Goal: Task Accomplishment & Management: Complete application form

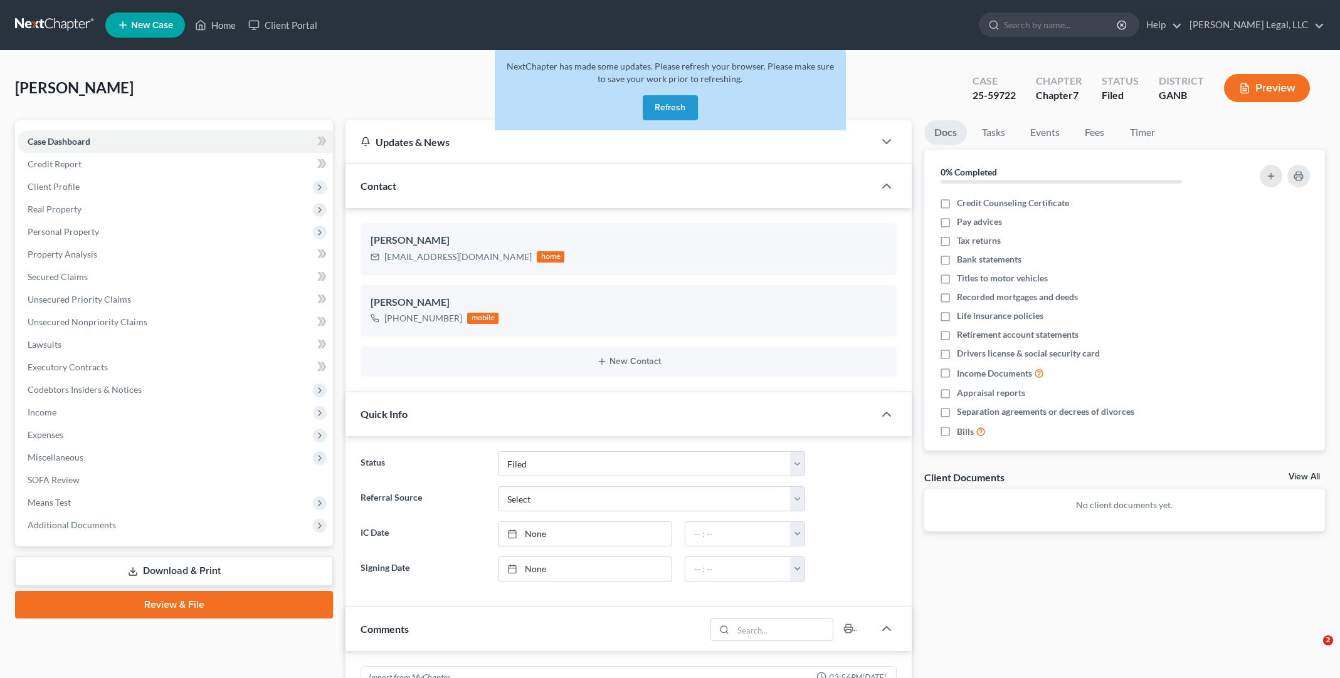
select select "6"
click at [663, 111] on button "Refresh" at bounding box center [670, 107] width 55 height 25
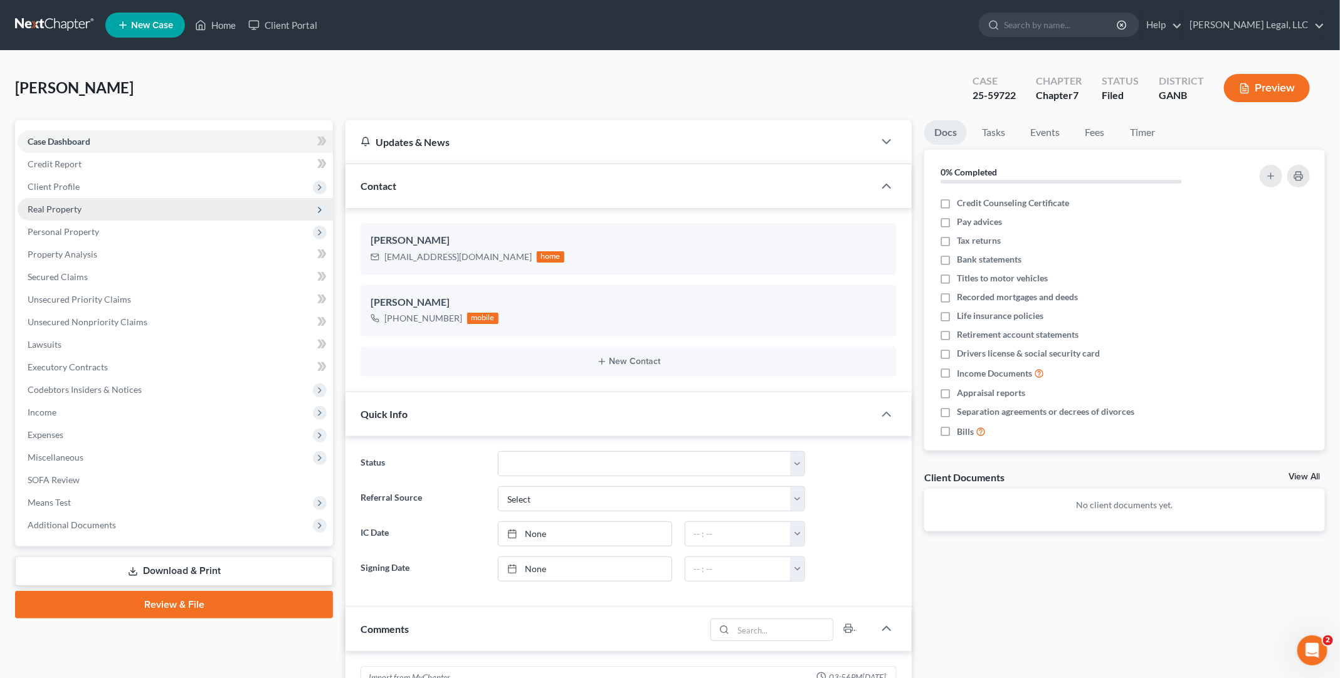
scroll to position [219, 0]
click at [61, 26] on link at bounding box center [55, 25] width 80 height 23
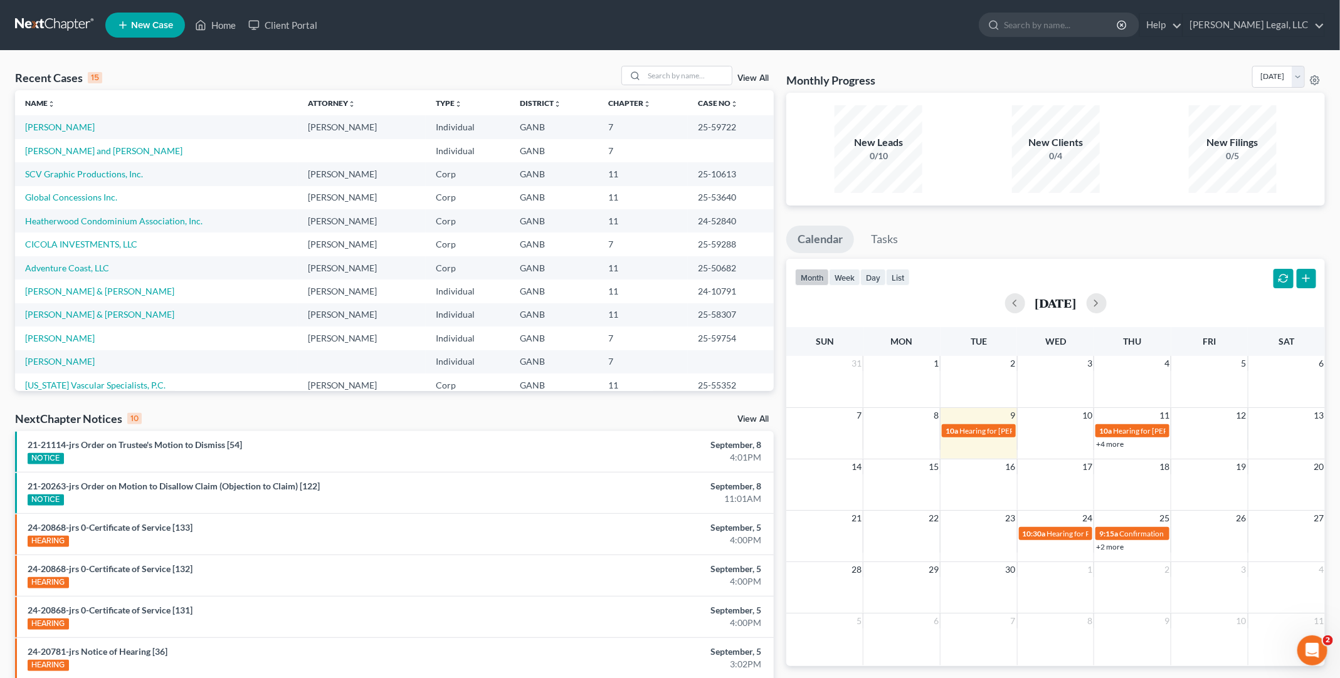
click at [751, 77] on link "View All" at bounding box center [752, 78] width 31 height 9
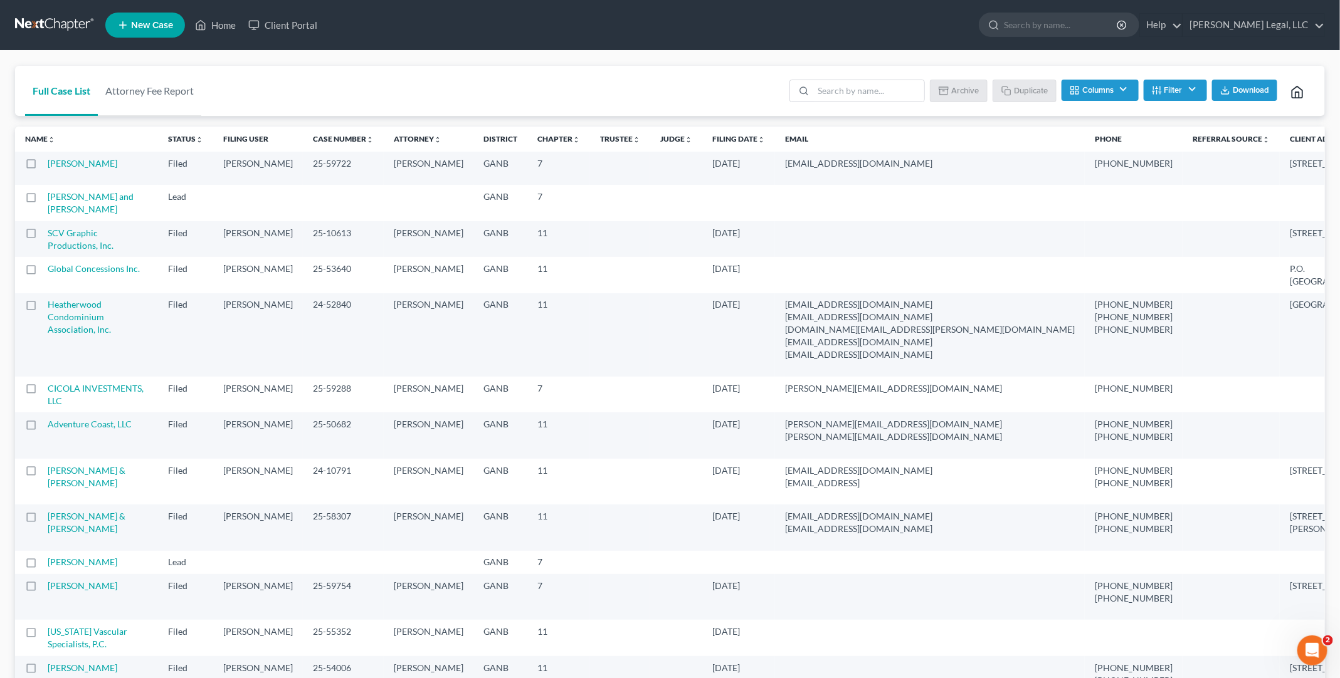
click at [58, 23] on link at bounding box center [55, 25] width 80 height 23
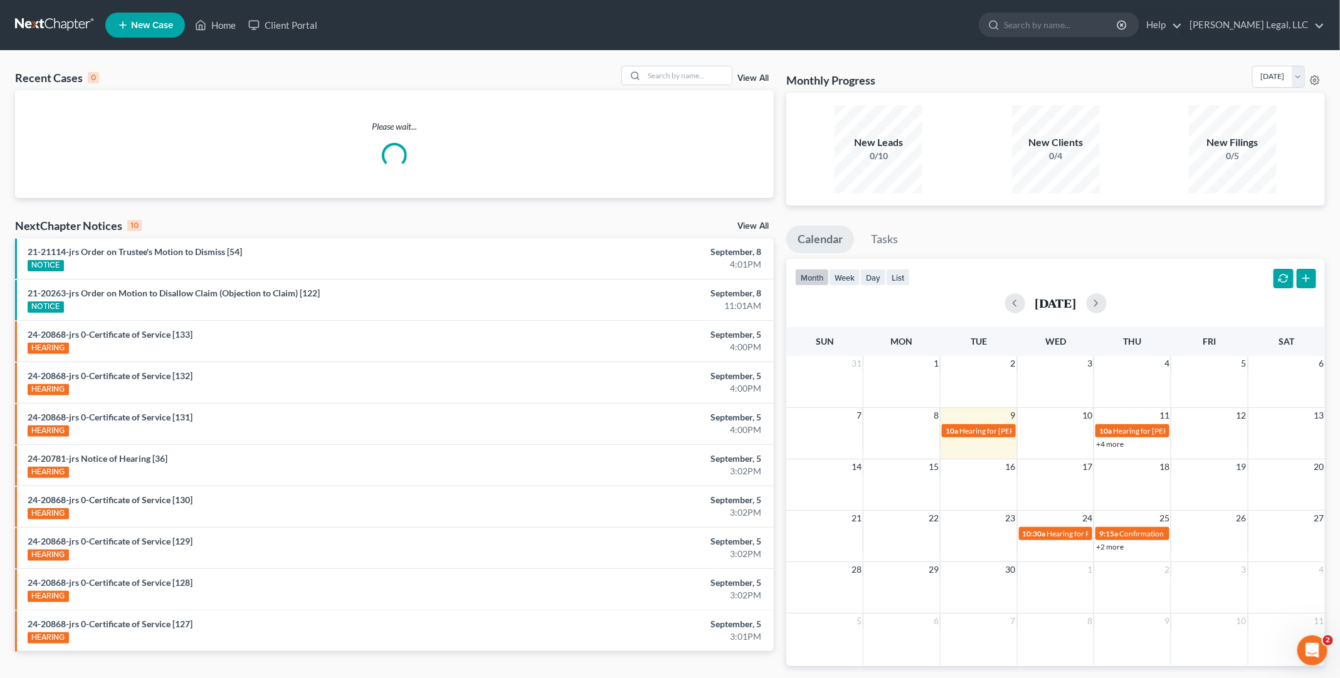
click at [149, 32] on link "New Case" at bounding box center [145, 25] width 80 height 25
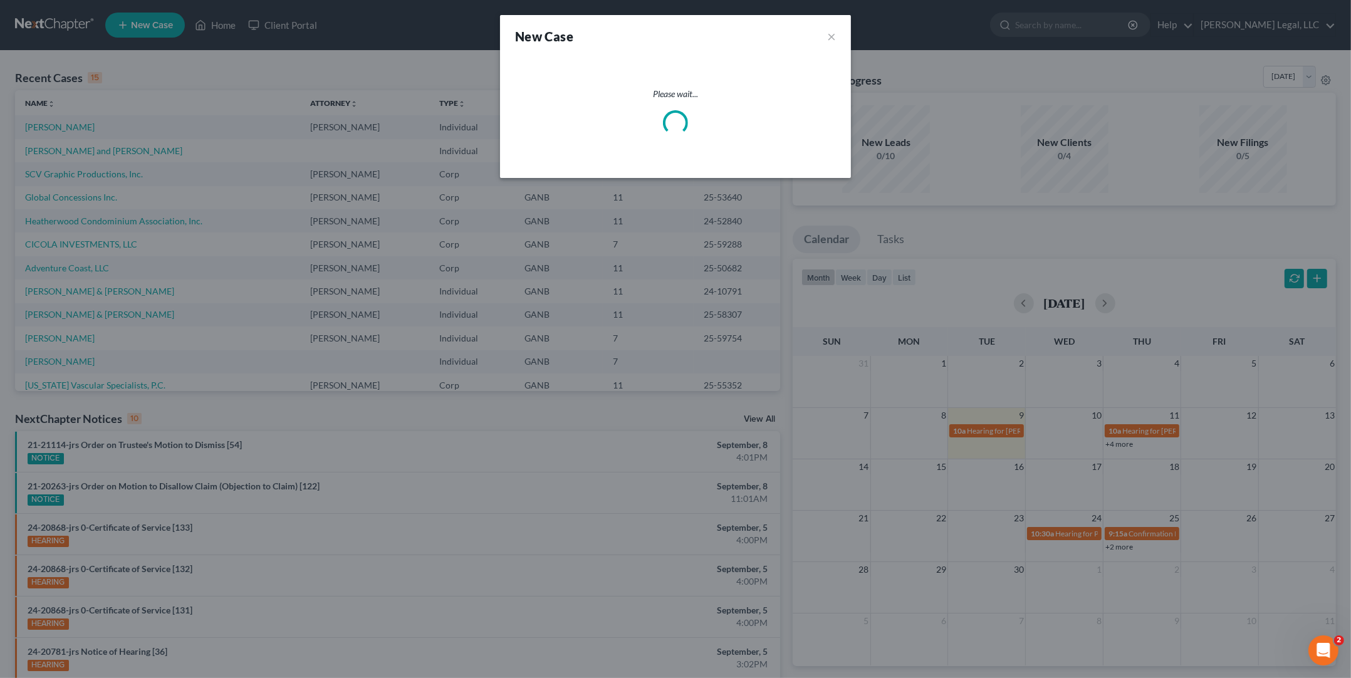
select select "19"
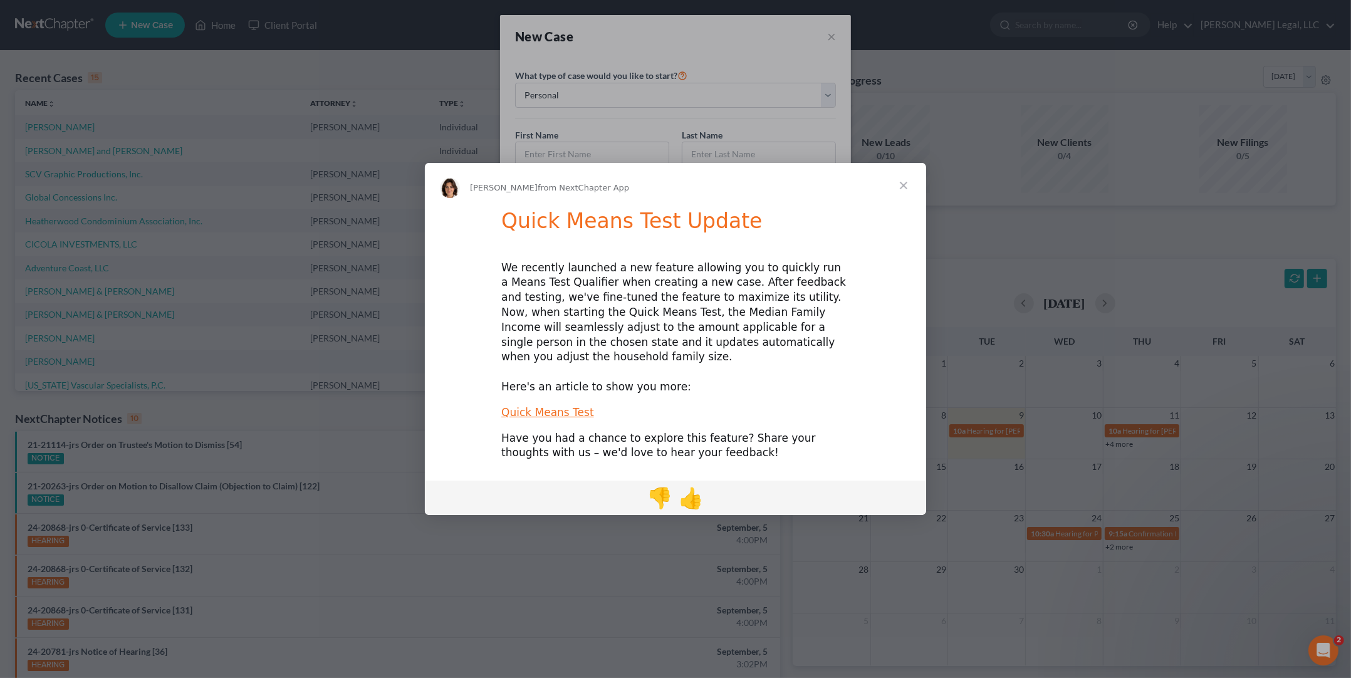
click at [900, 196] on span "Close" at bounding box center [903, 185] width 45 height 45
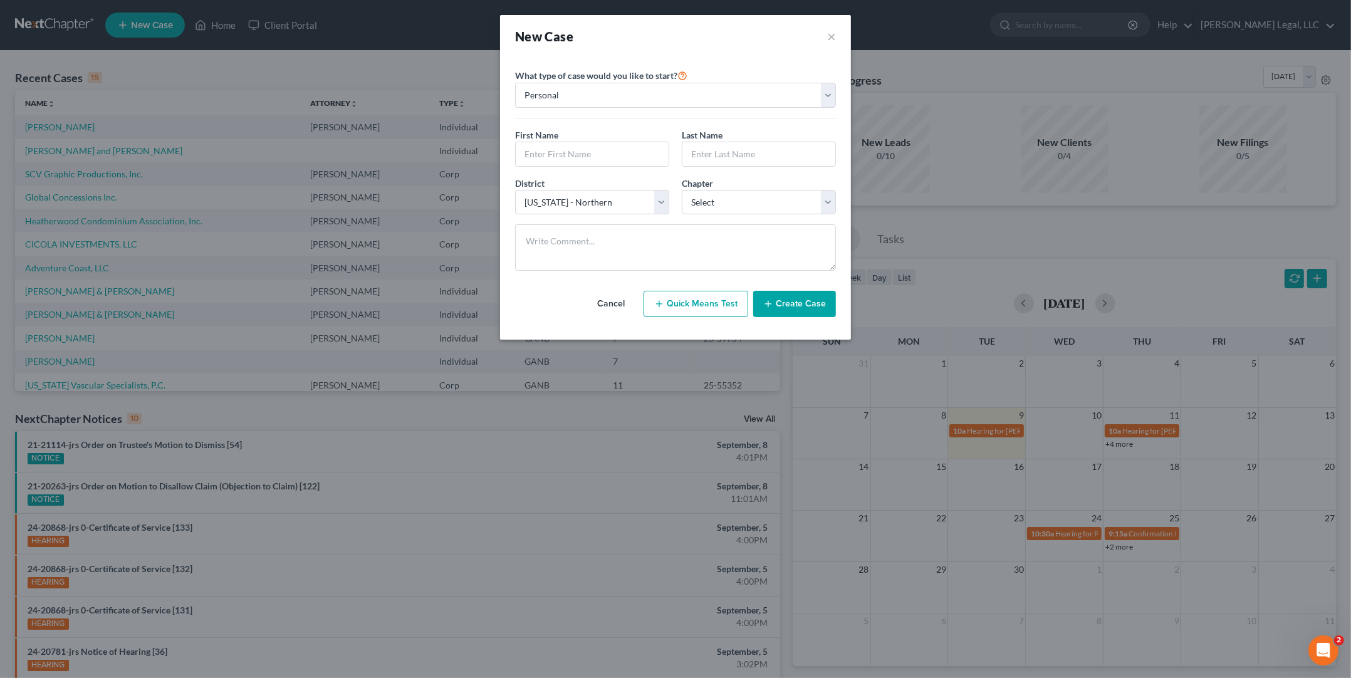
click at [344, 417] on div "New Case × Please select case type * Bankruptcy Bankruptcy What type of case wo…" at bounding box center [675, 339] width 1351 height 678
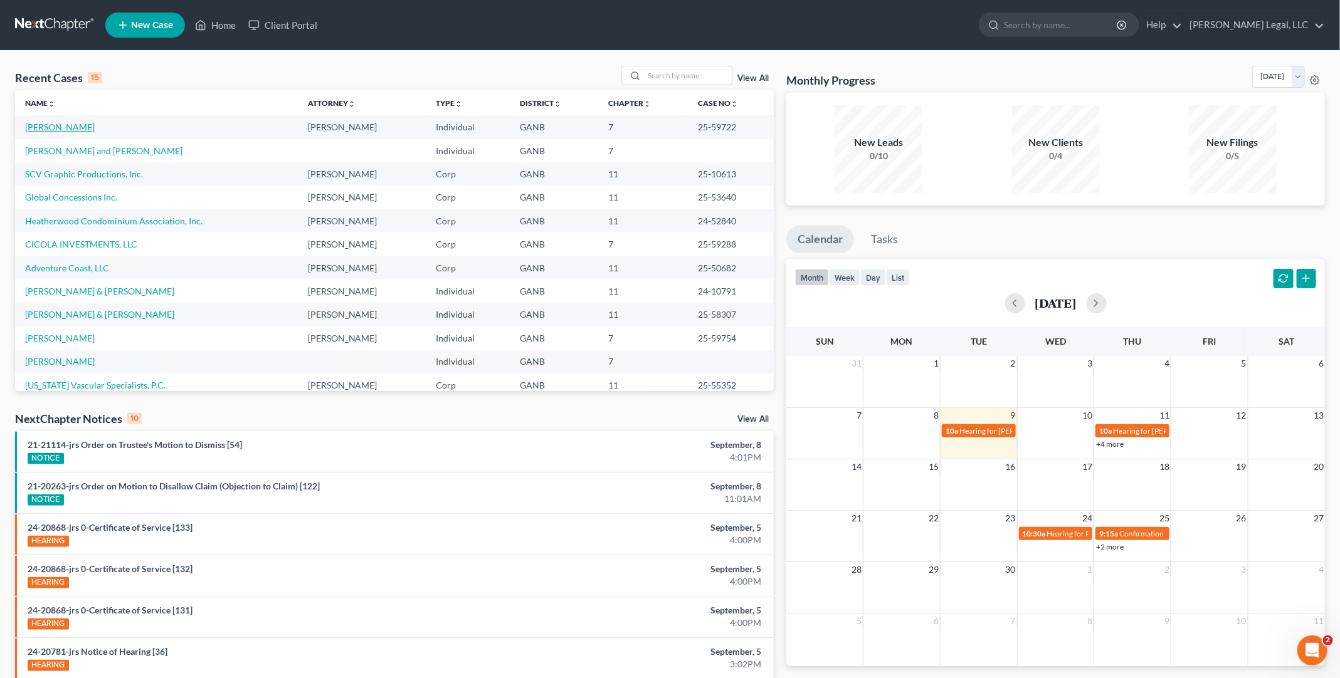
click at [39, 129] on link "[PERSON_NAME]" at bounding box center [60, 127] width 70 height 11
select select "6"
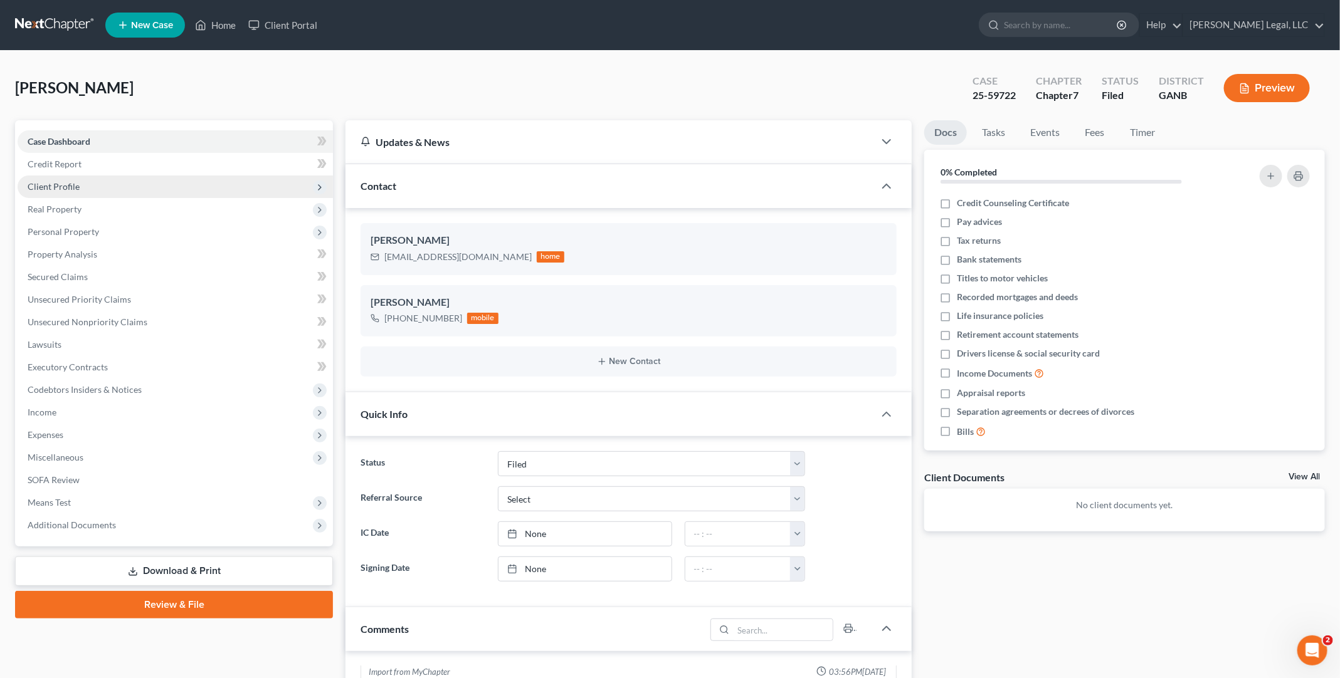
click at [55, 182] on span "Client Profile" at bounding box center [54, 186] width 52 height 11
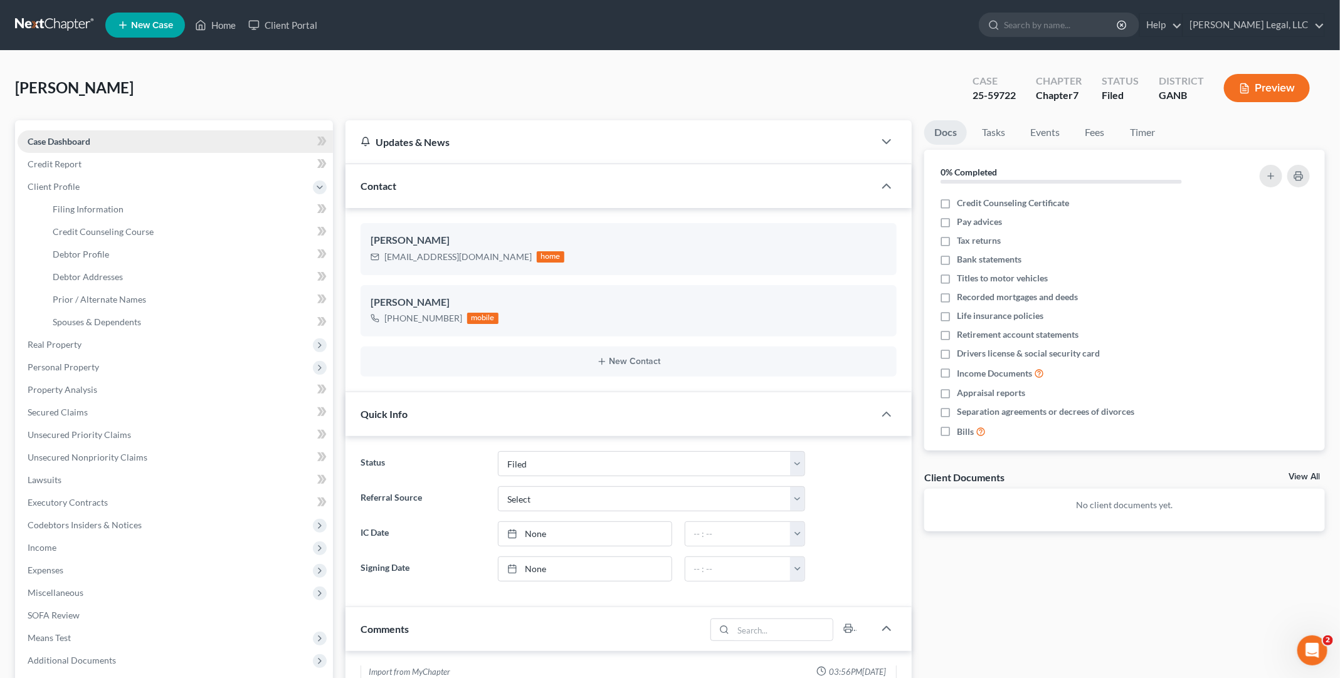
click at [54, 138] on span "Case Dashboard" at bounding box center [59, 141] width 63 height 11
click at [569, 72] on div "Tran, Bao Upgraded Case 25-59722 Chapter Chapter 7 Status Filed District GANB P…" at bounding box center [669, 93] width 1309 height 55
click at [640, 98] on div "Tran, Bao Upgraded Case 25-59722 Chapter Chapter 7 Status Filed District GANB P…" at bounding box center [669, 93] width 1309 height 55
click at [474, 104] on div "Tran, Bao Upgraded Case 25-59722 Chapter Chapter 7 Status Filed District GANB P…" at bounding box center [669, 93] width 1309 height 55
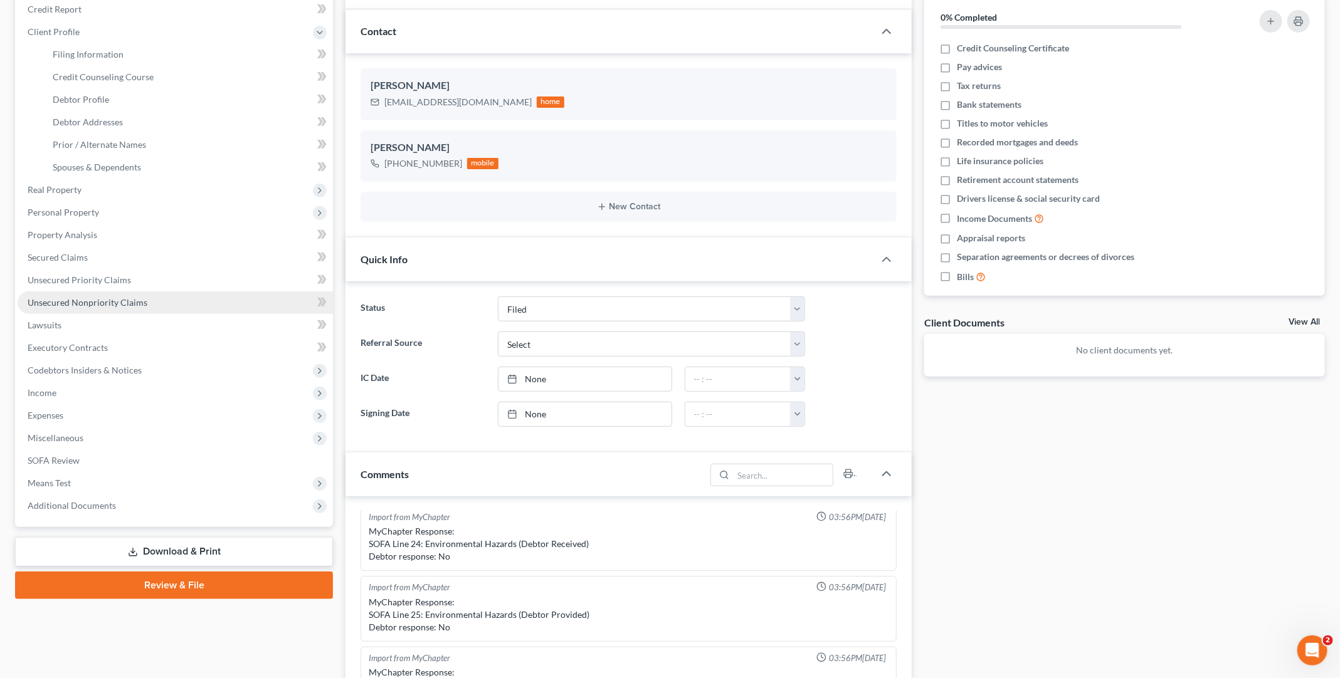
scroll to position [157, 0]
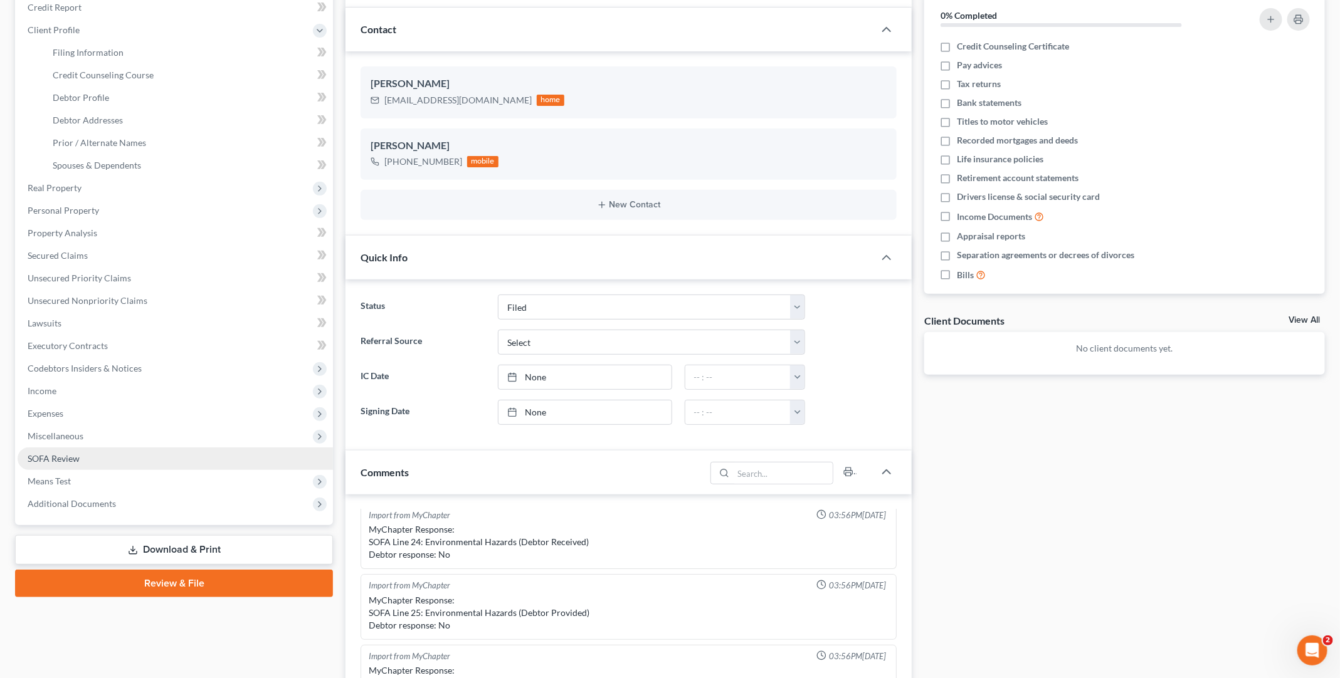
click at [121, 448] on link "SOFA Review" at bounding box center [175, 459] width 315 height 23
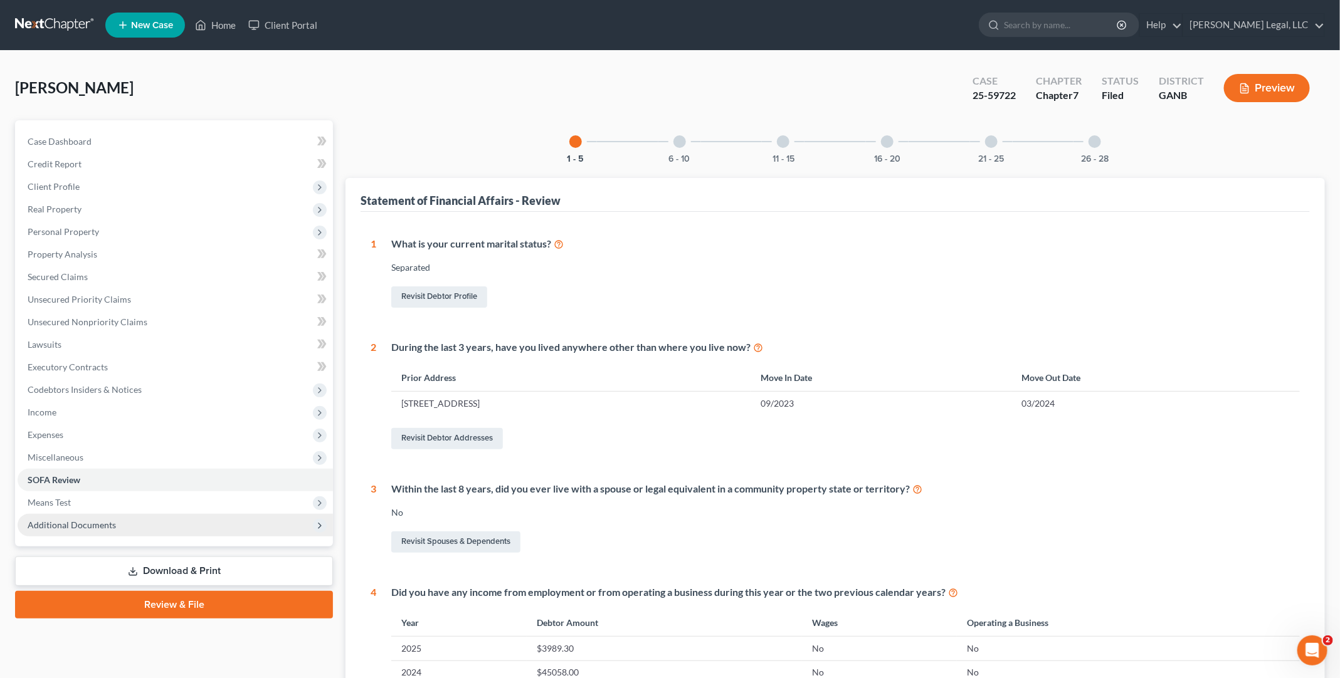
click at [108, 514] on span "Additional Documents" at bounding box center [175, 525] width 315 height 23
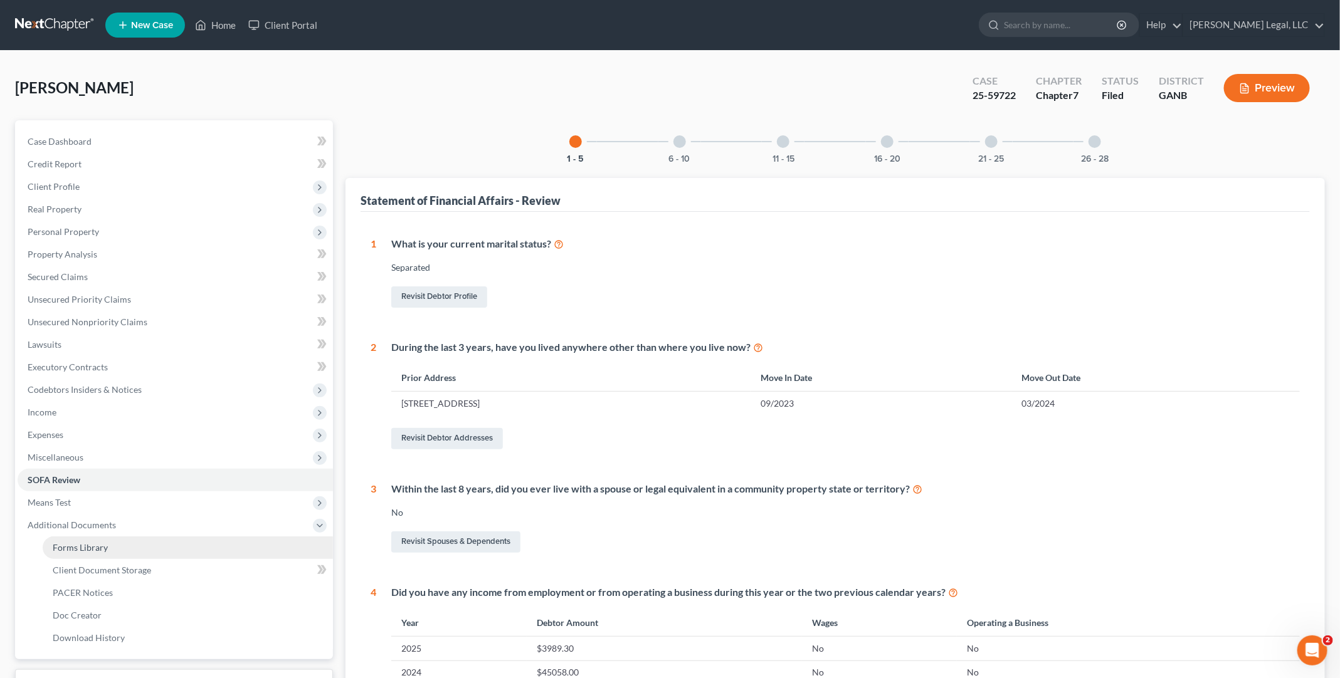
click at [103, 548] on span "Forms Library" at bounding box center [80, 547] width 55 height 11
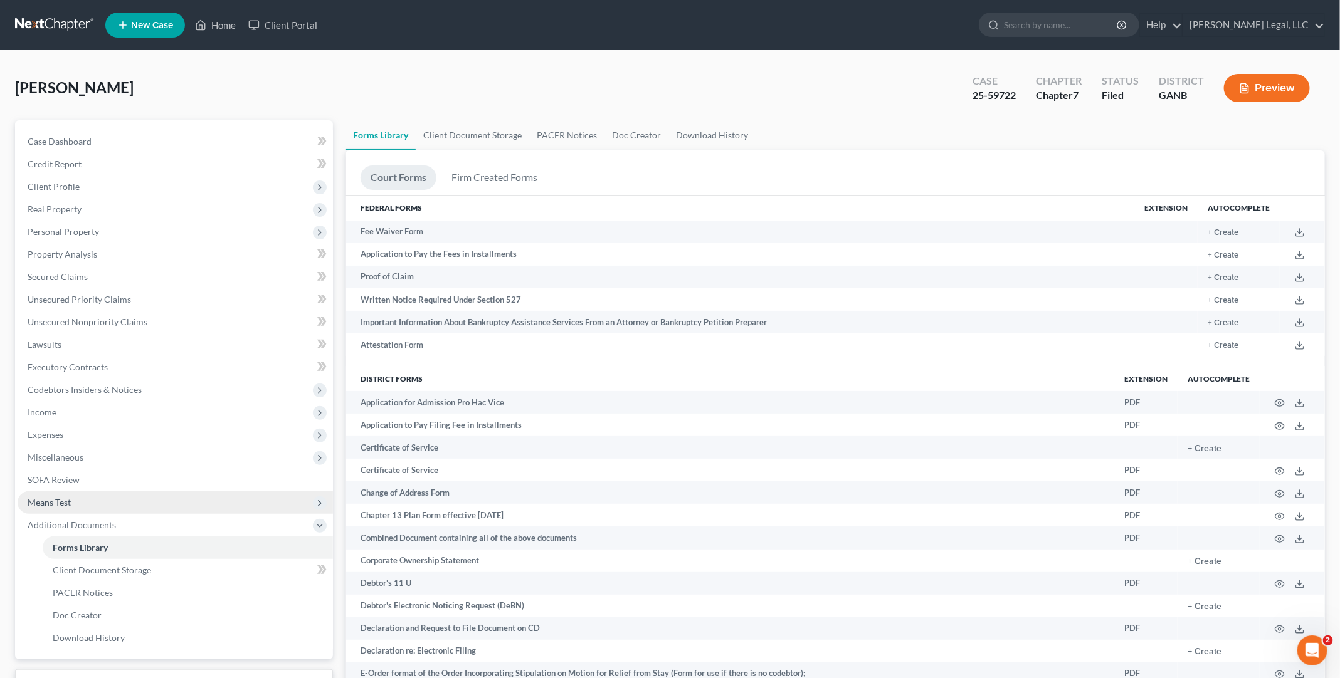
click at [98, 493] on span "Means Test" at bounding box center [175, 502] width 315 height 23
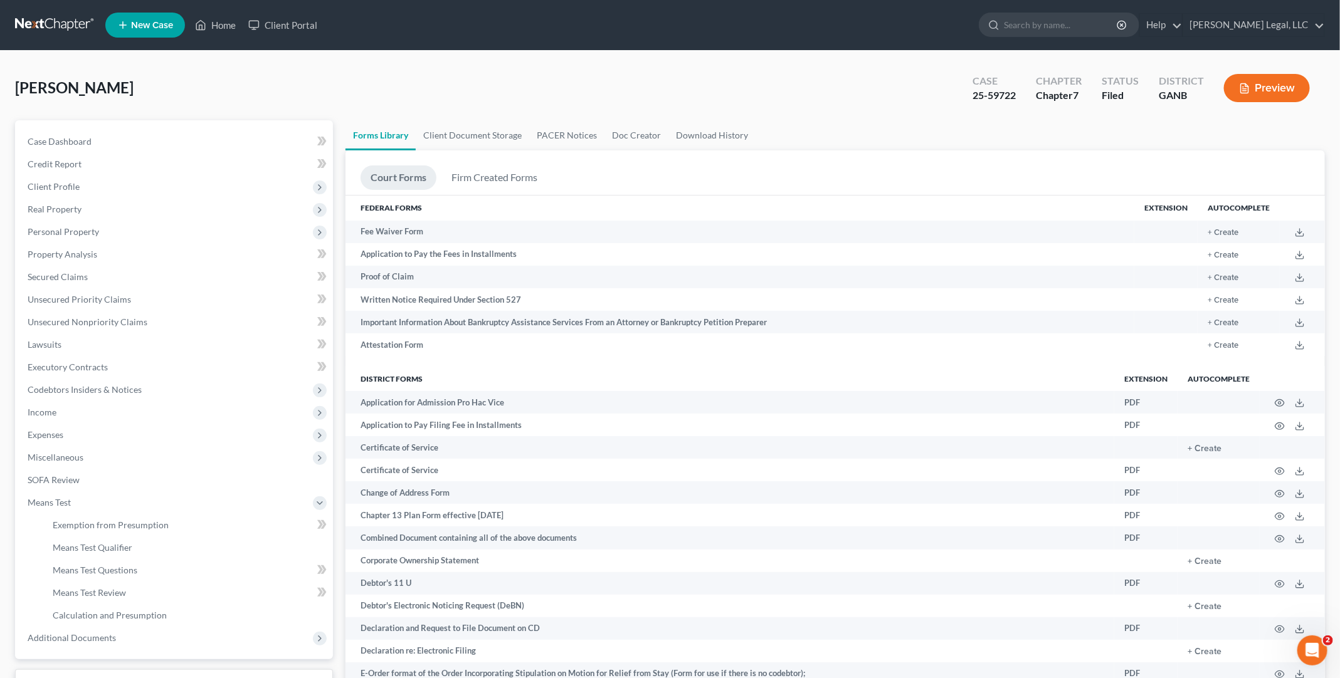
click at [61, 25] on link at bounding box center [55, 25] width 80 height 23
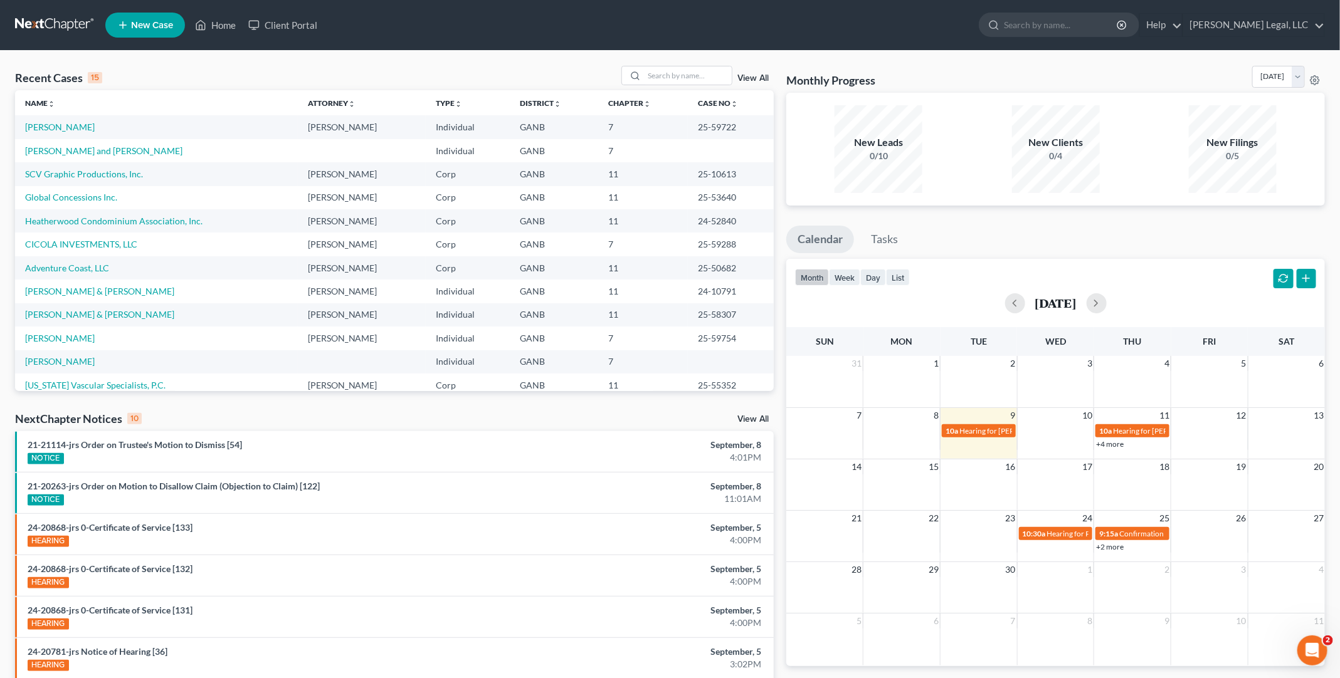
click at [751, 76] on link "View All" at bounding box center [752, 78] width 31 height 9
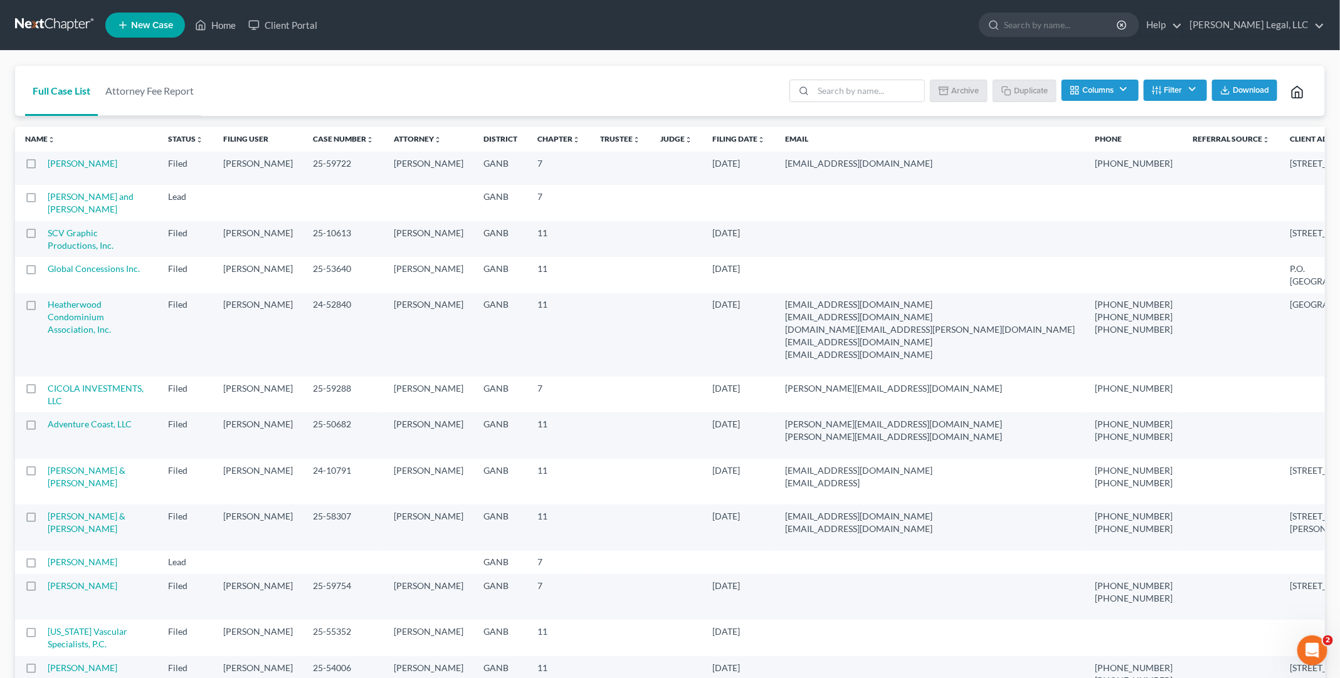
click at [90, 217] on td "[PERSON_NAME] and [PERSON_NAME]" at bounding box center [103, 203] width 110 height 36
click at [65, 214] on link "[PERSON_NAME] and [PERSON_NAME]" at bounding box center [91, 202] width 86 height 23
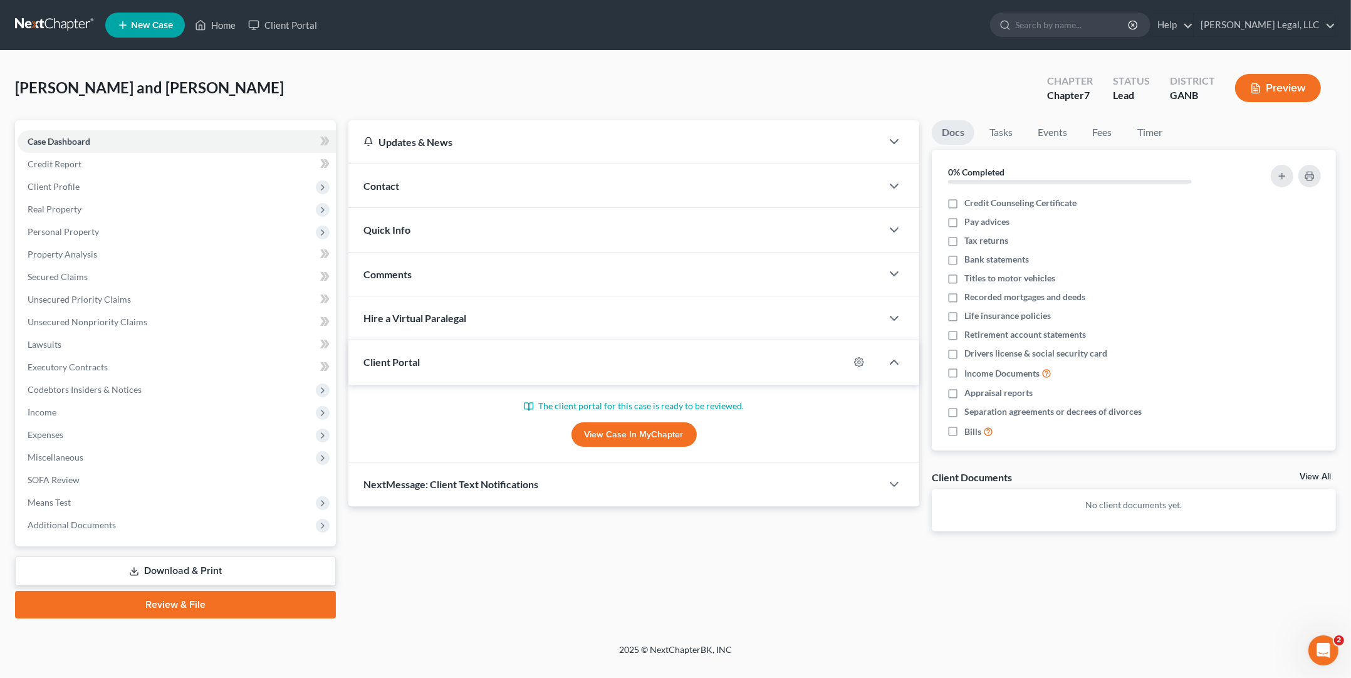
click at [626, 429] on link "View Case in MyChapter" at bounding box center [634, 434] width 125 height 25
click at [95, 161] on link "Credit Report" at bounding box center [177, 164] width 318 height 23
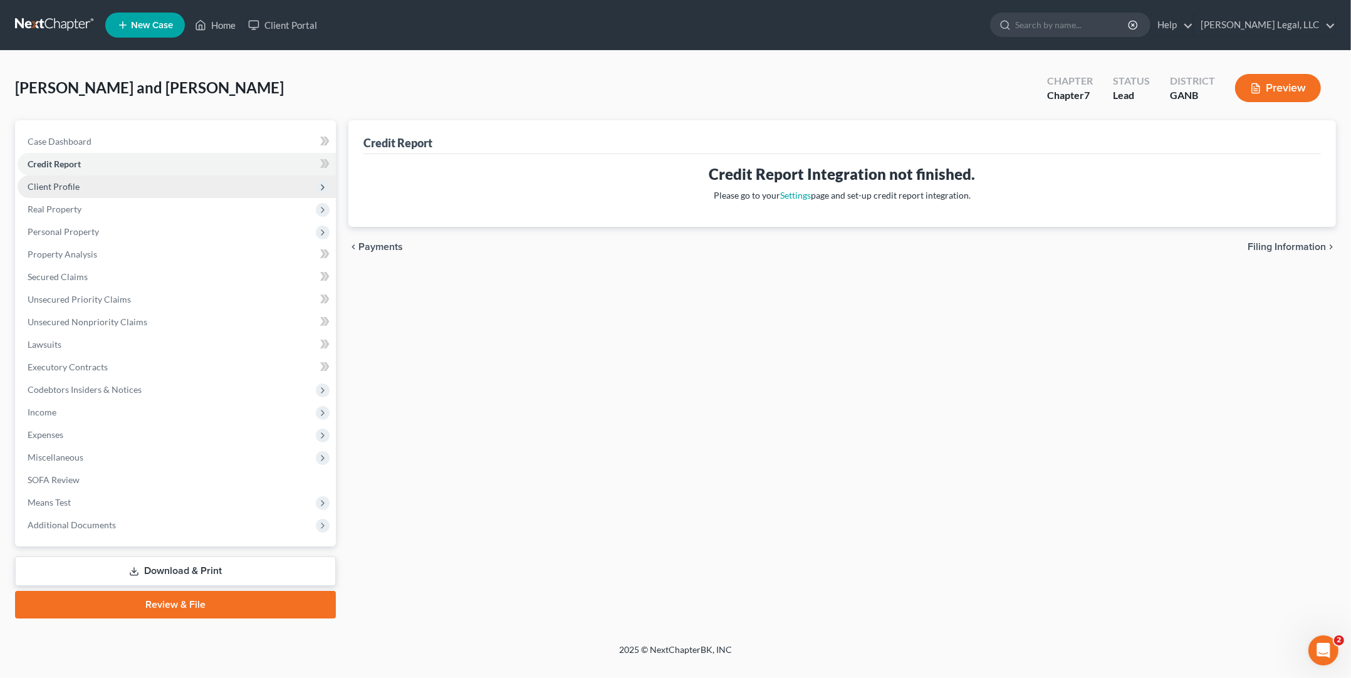
click at [96, 182] on span "Client Profile" at bounding box center [177, 187] width 318 height 23
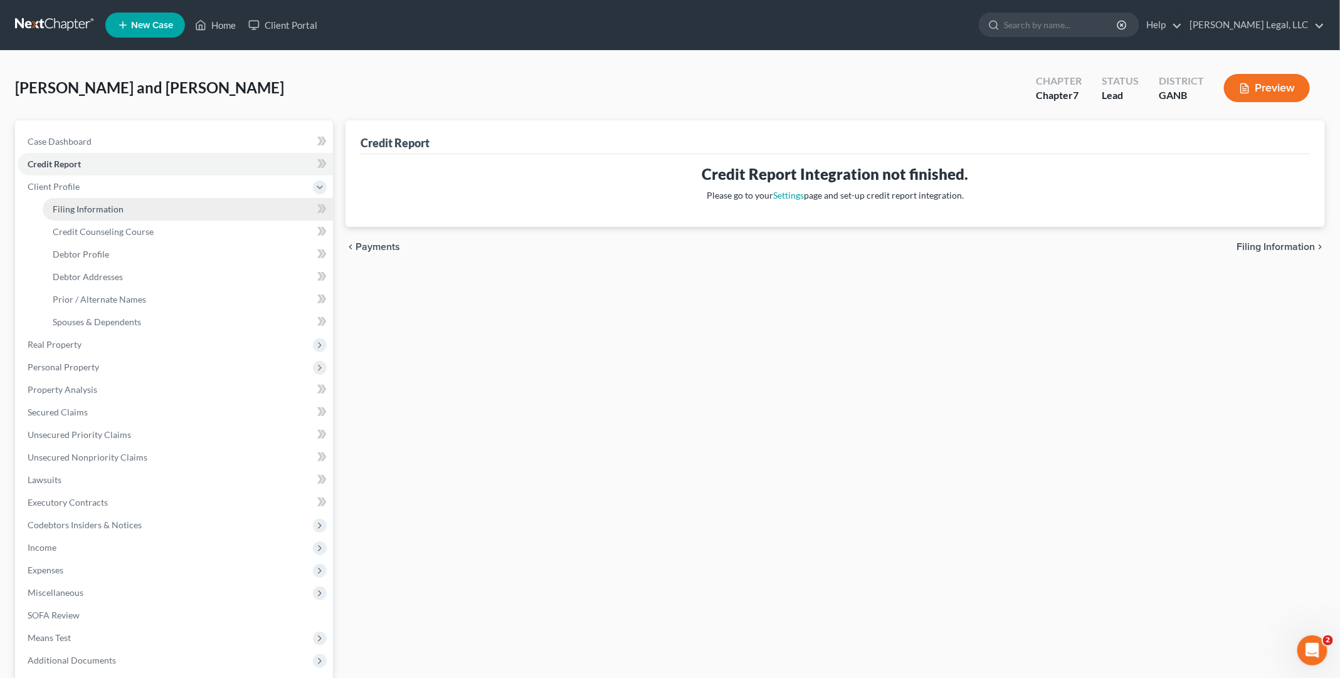
click at [88, 212] on span "Filing Information" at bounding box center [88, 209] width 71 height 11
select select "1"
select select "0"
select select "19"
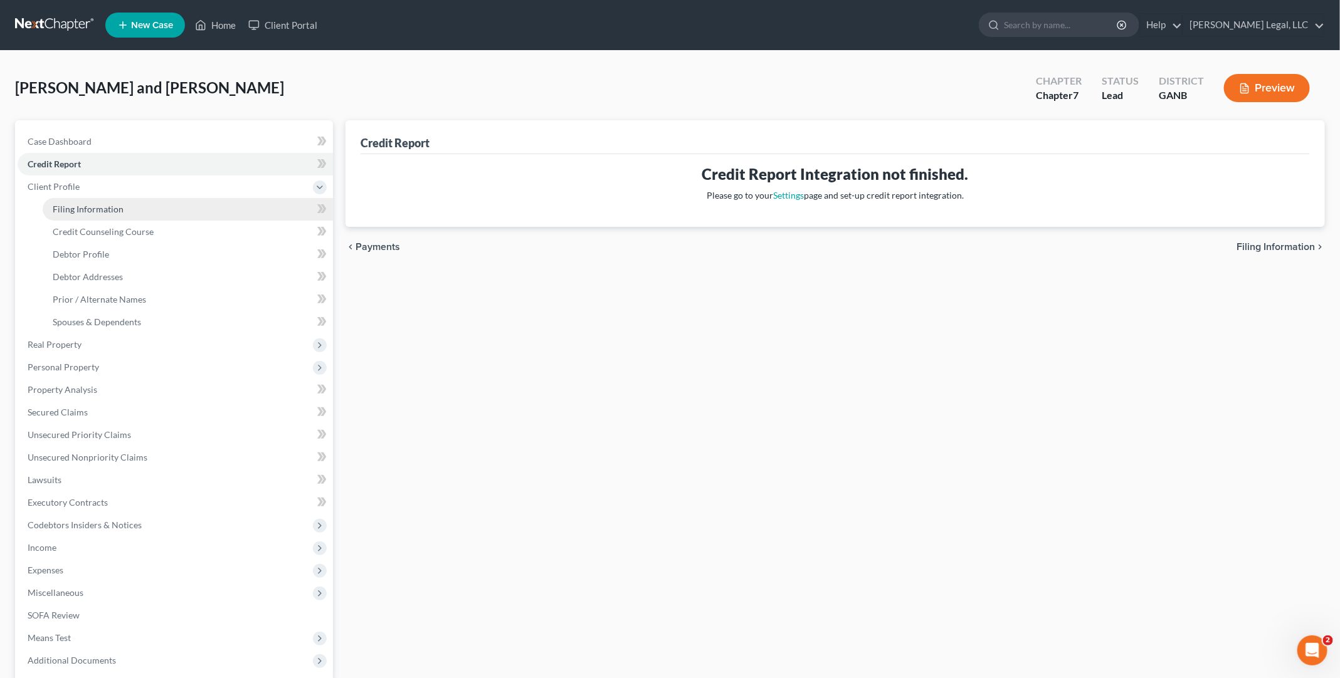
select select "10"
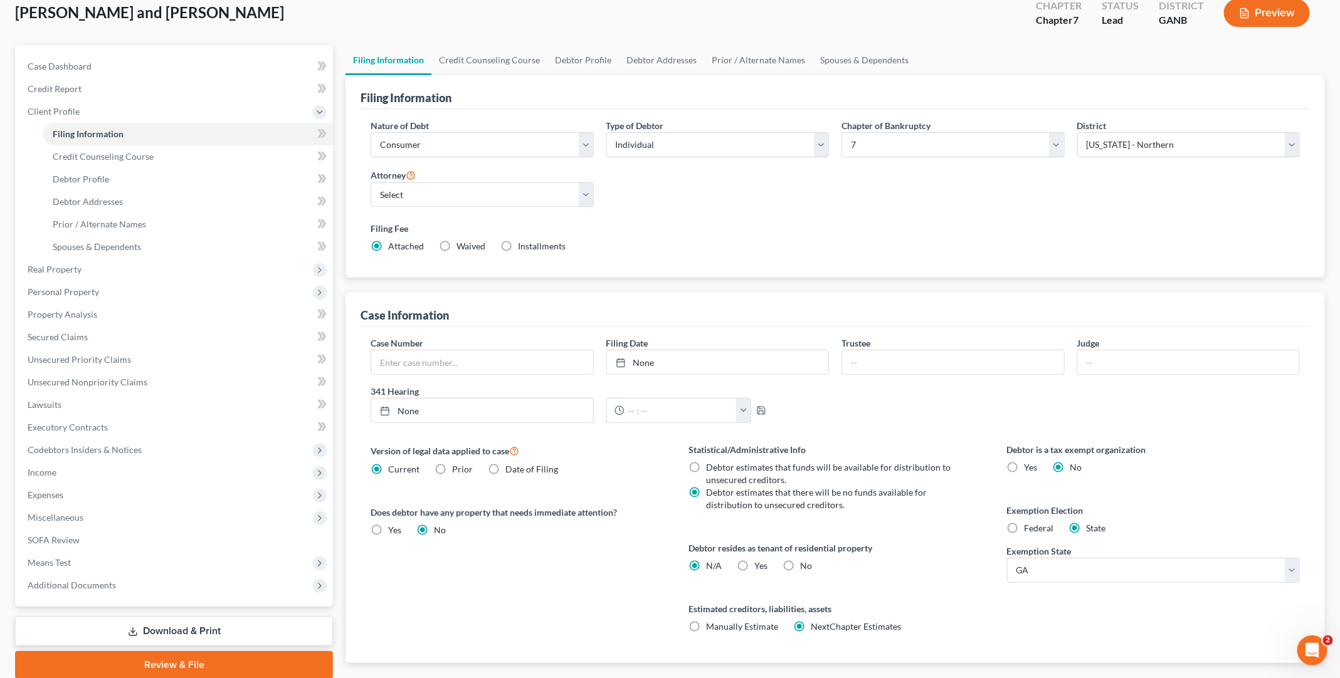
scroll to position [148, 0]
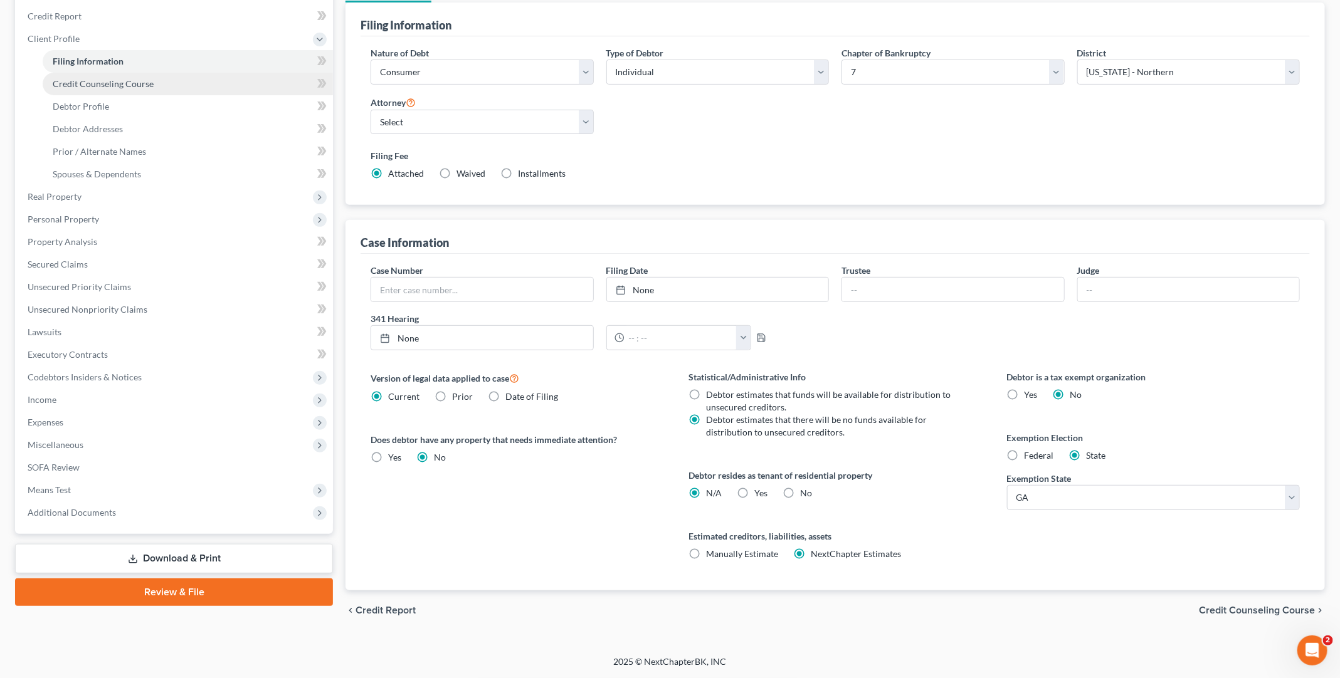
click at [108, 82] on span "Credit Counseling Course" at bounding box center [103, 83] width 101 height 11
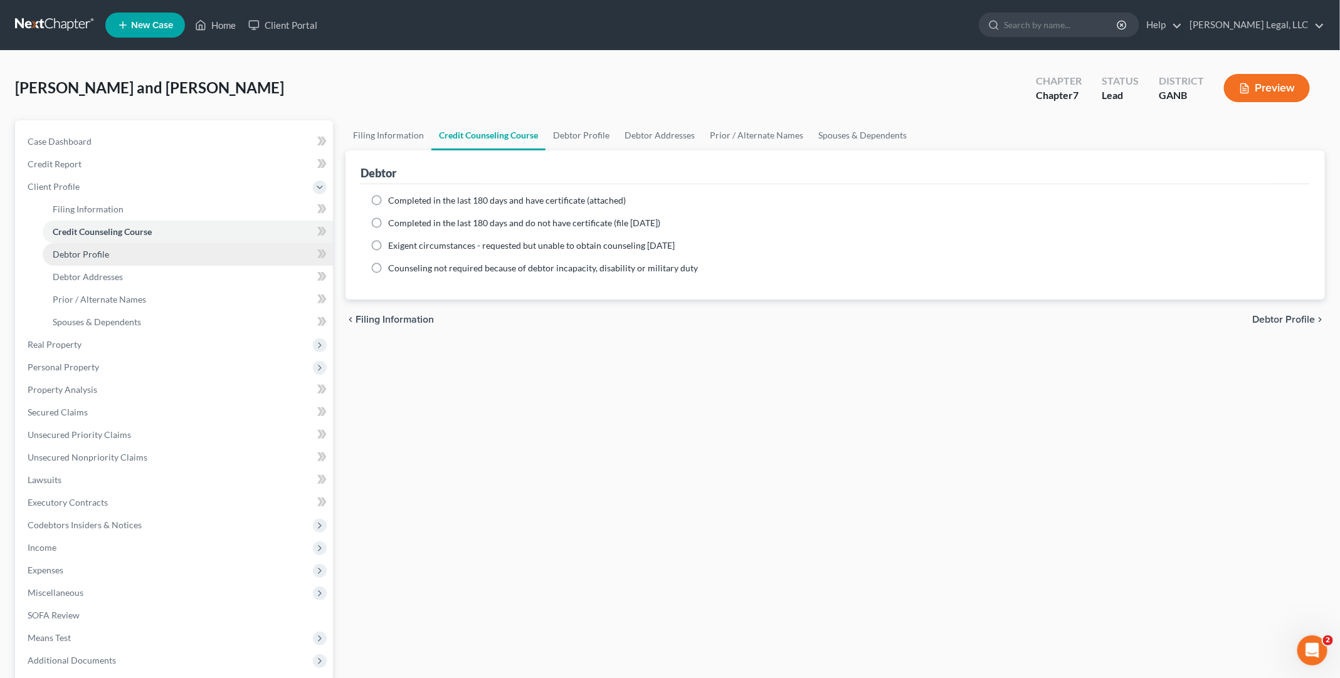
click at [135, 248] on link "Debtor Profile" at bounding box center [188, 254] width 290 height 23
select select "0"
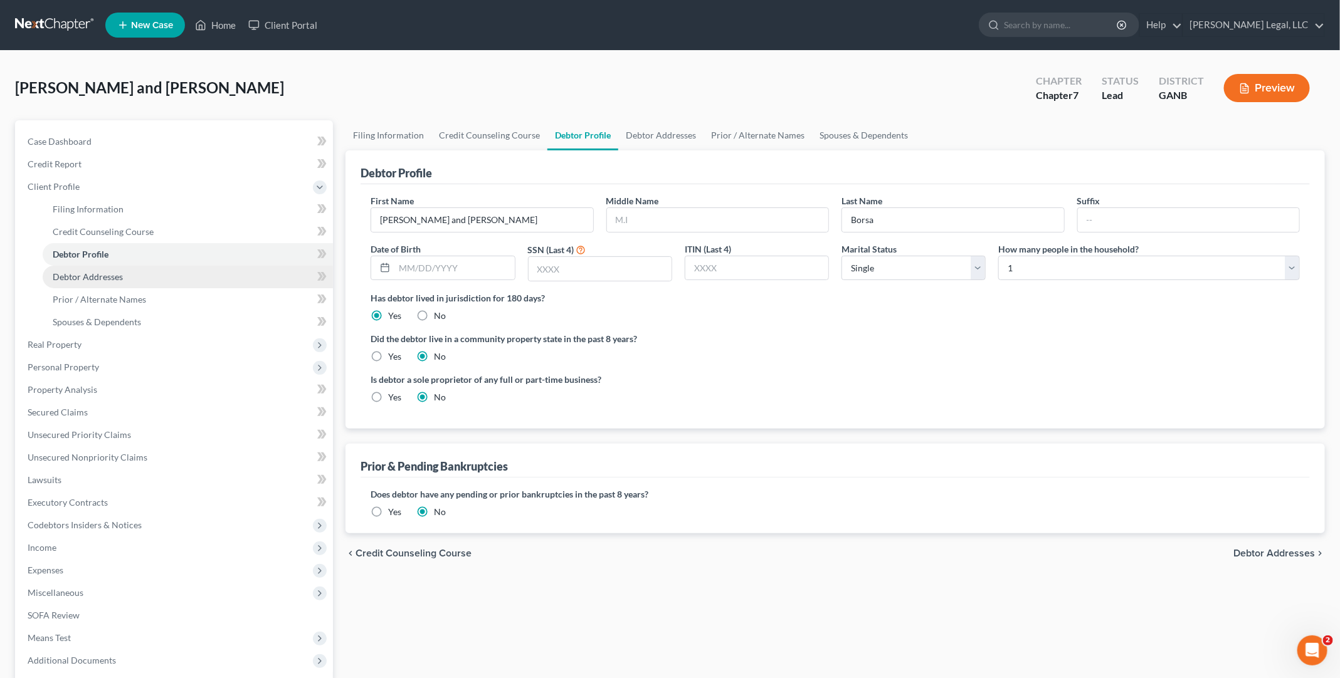
click at [127, 278] on link "Debtor Addresses" at bounding box center [188, 277] width 290 height 23
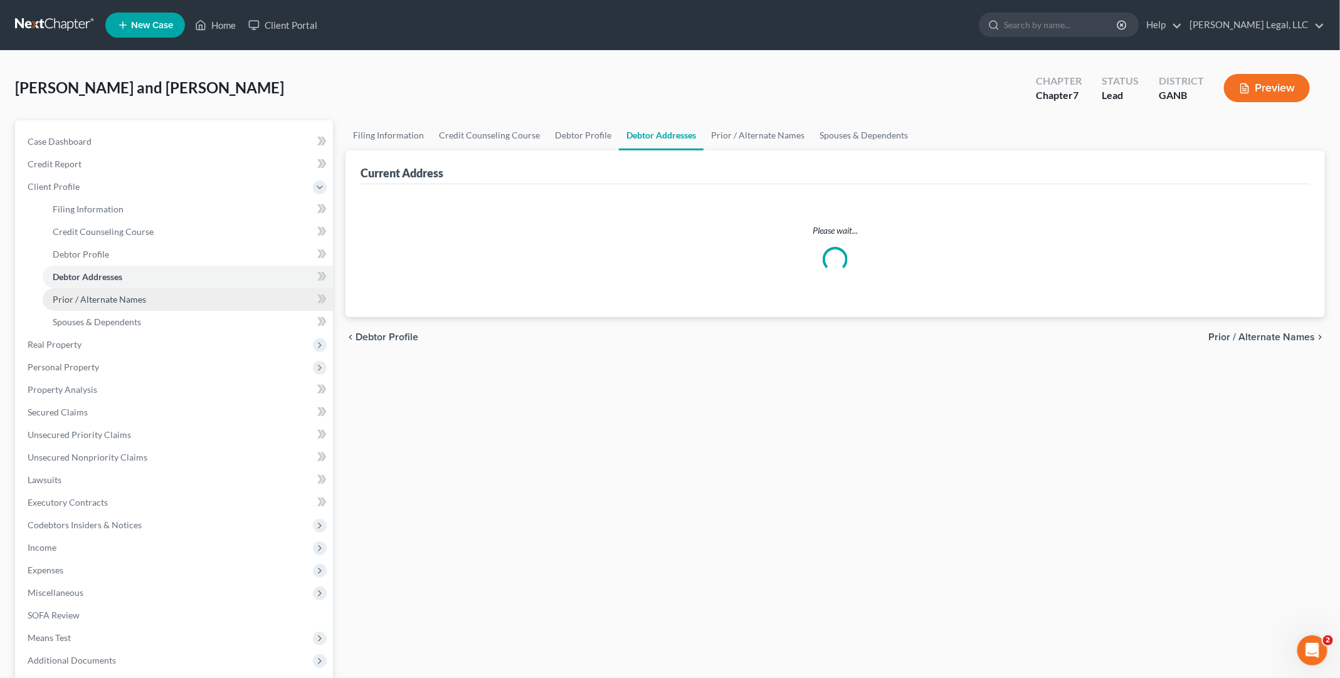
select select "0"
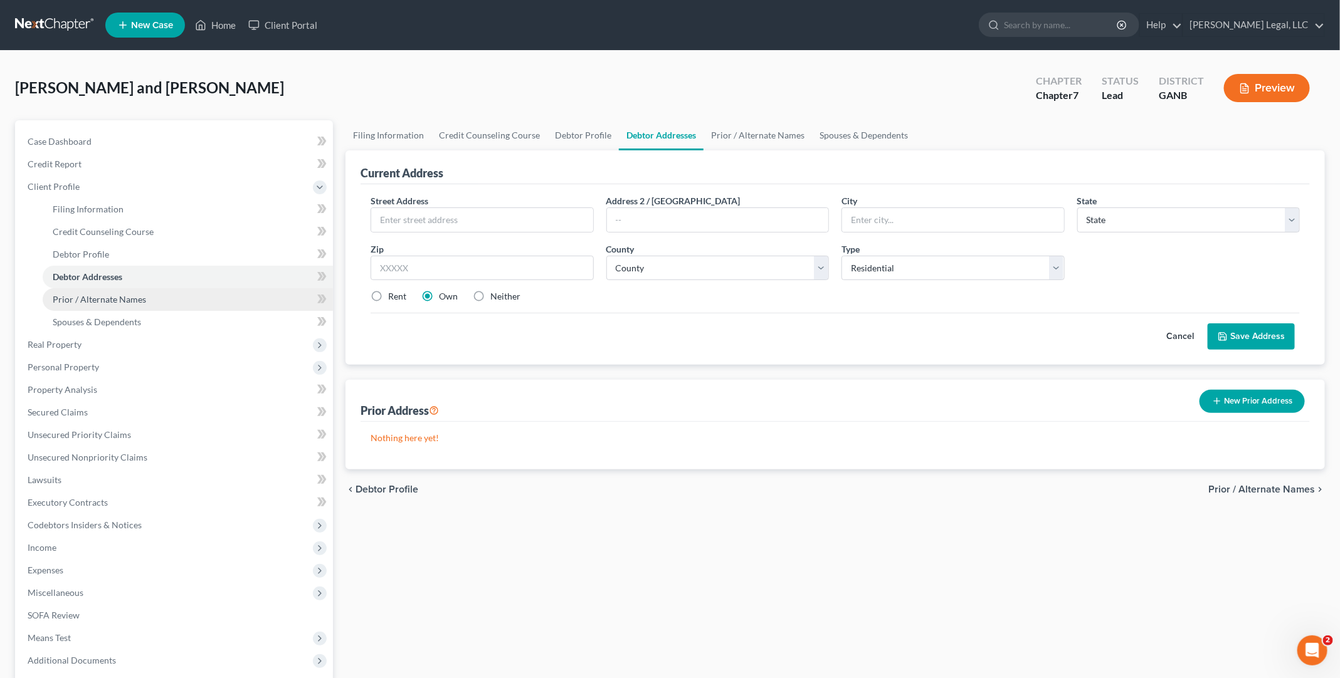
click at [124, 298] on span "Prior / Alternate Names" at bounding box center [99, 299] width 93 height 11
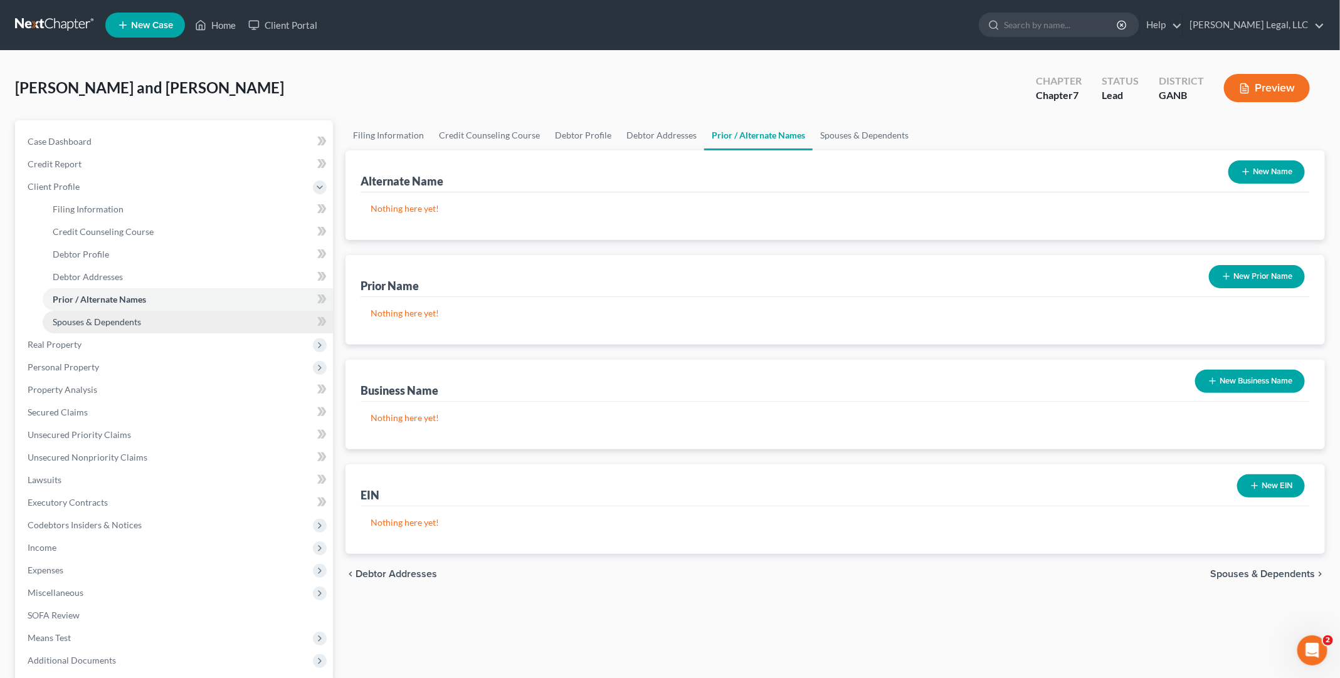
click at [129, 321] on span "Spouses & Dependents" at bounding box center [97, 322] width 88 height 11
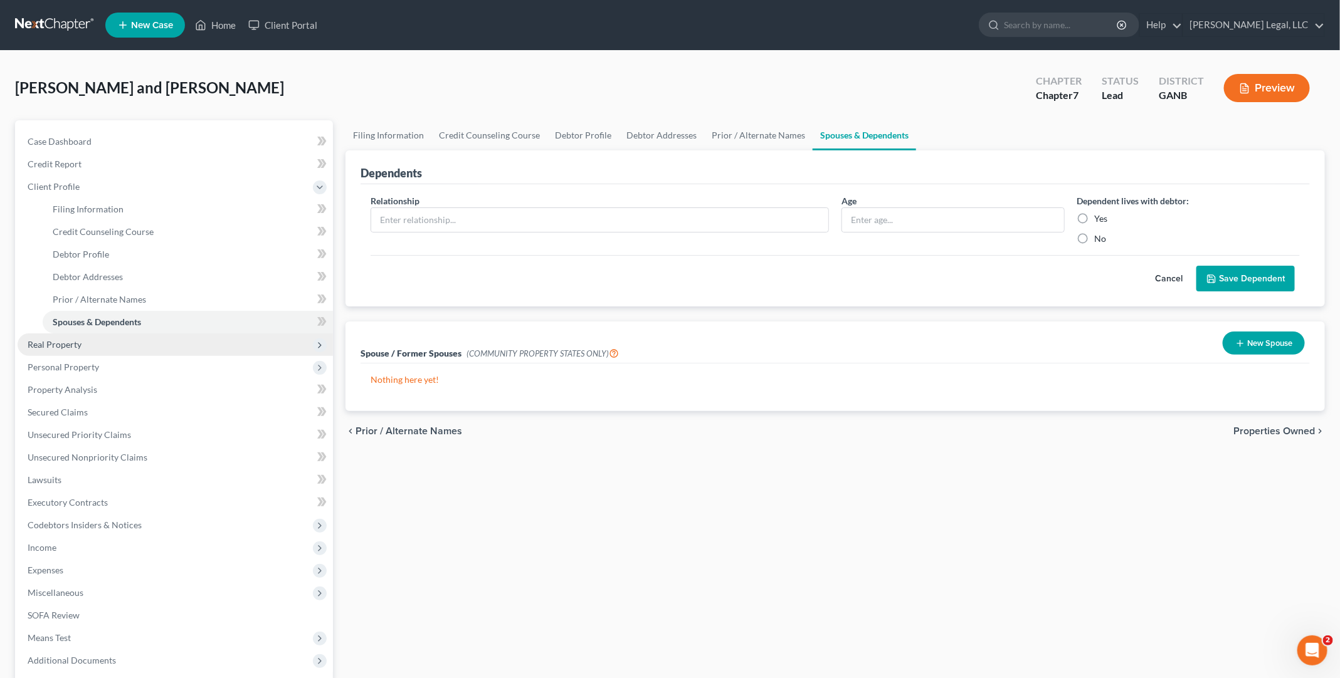
click at [107, 339] on span "Real Property" at bounding box center [175, 344] width 315 height 23
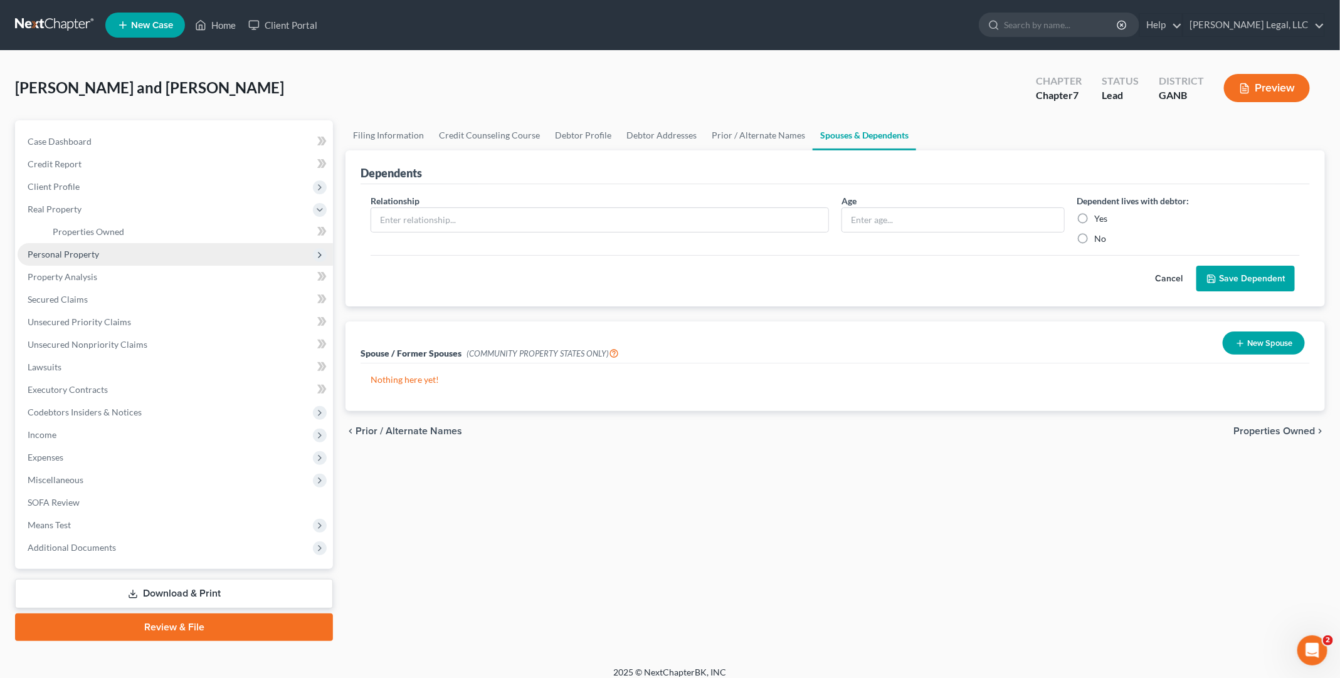
click at [70, 255] on span "Personal Property" at bounding box center [63, 254] width 71 height 11
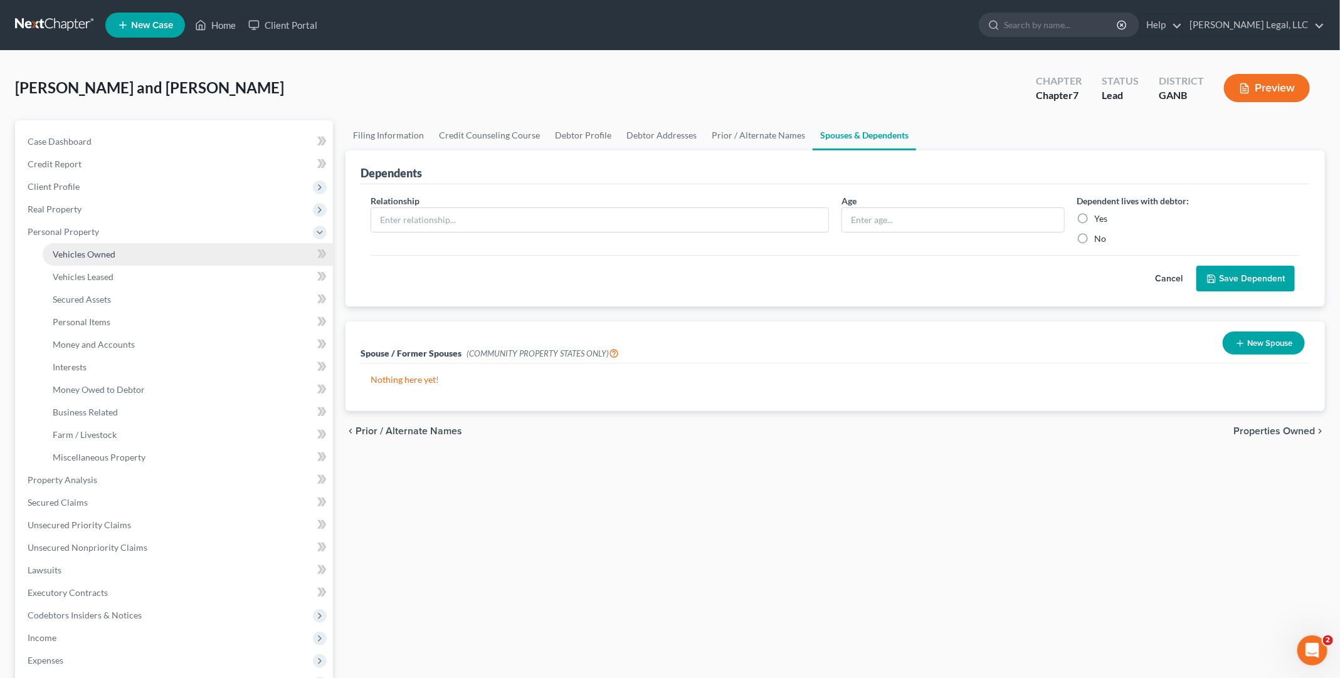
click at [73, 260] on link "Vehicles Owned" at bounding box center [188, 254] width 290 height 23
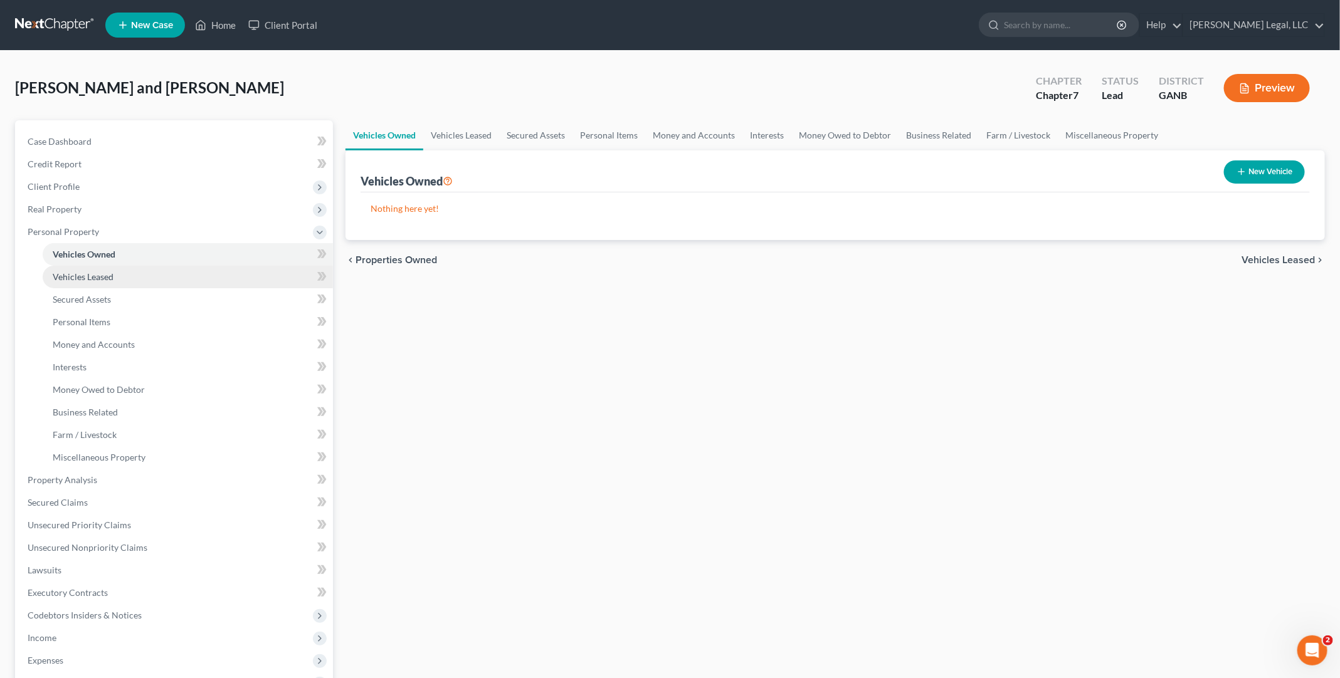
click at [76, 276] on span "Vehicles Leased" at bounding box center [83, 276] width 61 height 11
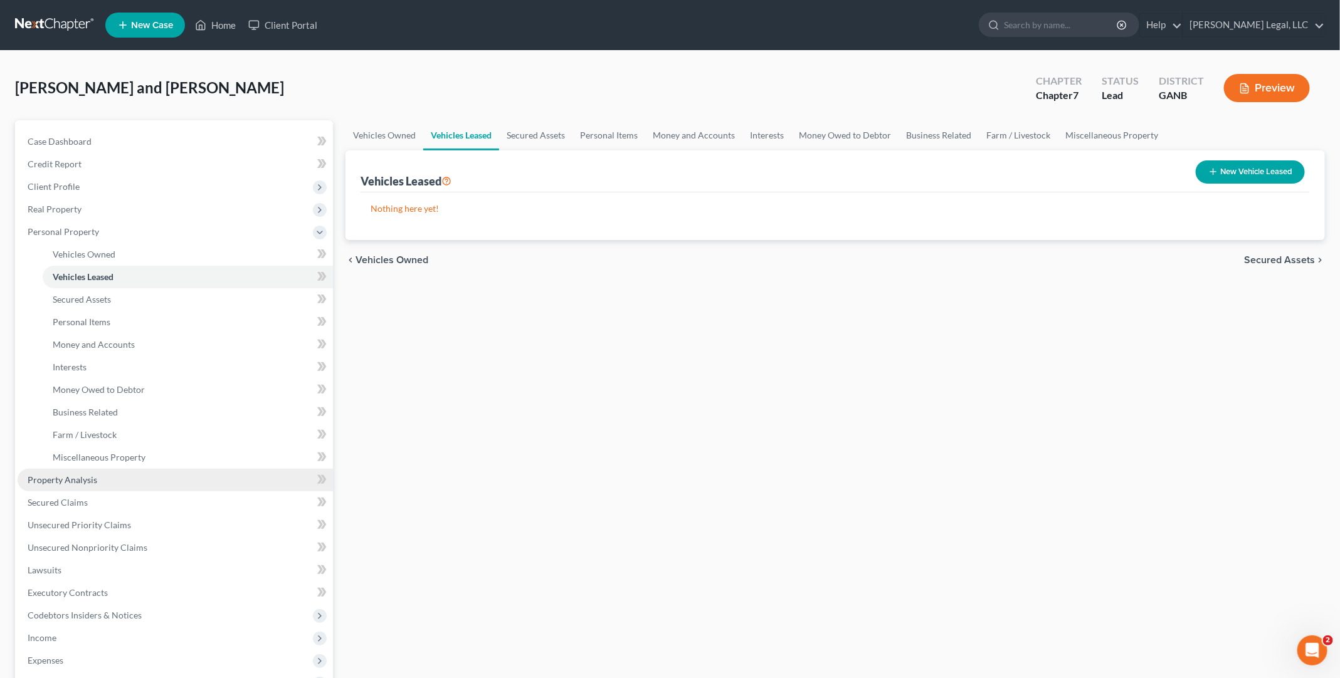
click at [75, 472] on link "Property Analysis" at bounding box center [175, 480] width 315 height 23
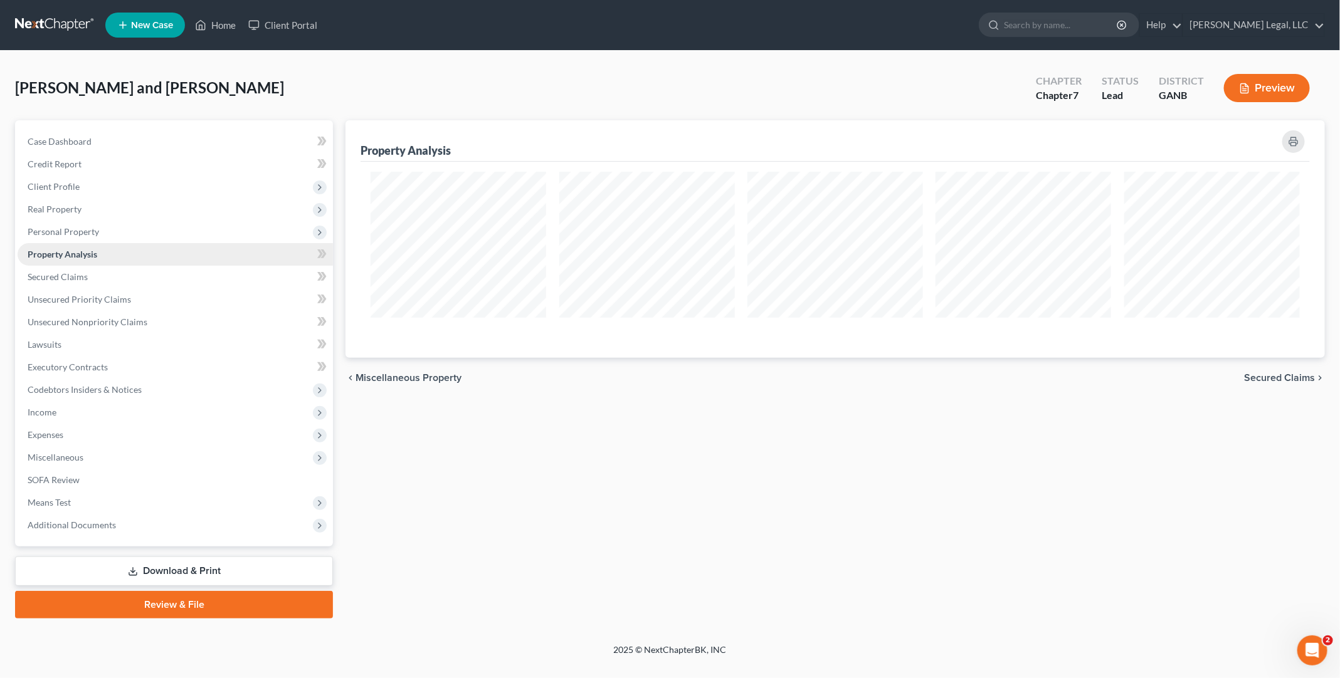
scroll to position [239, 988]
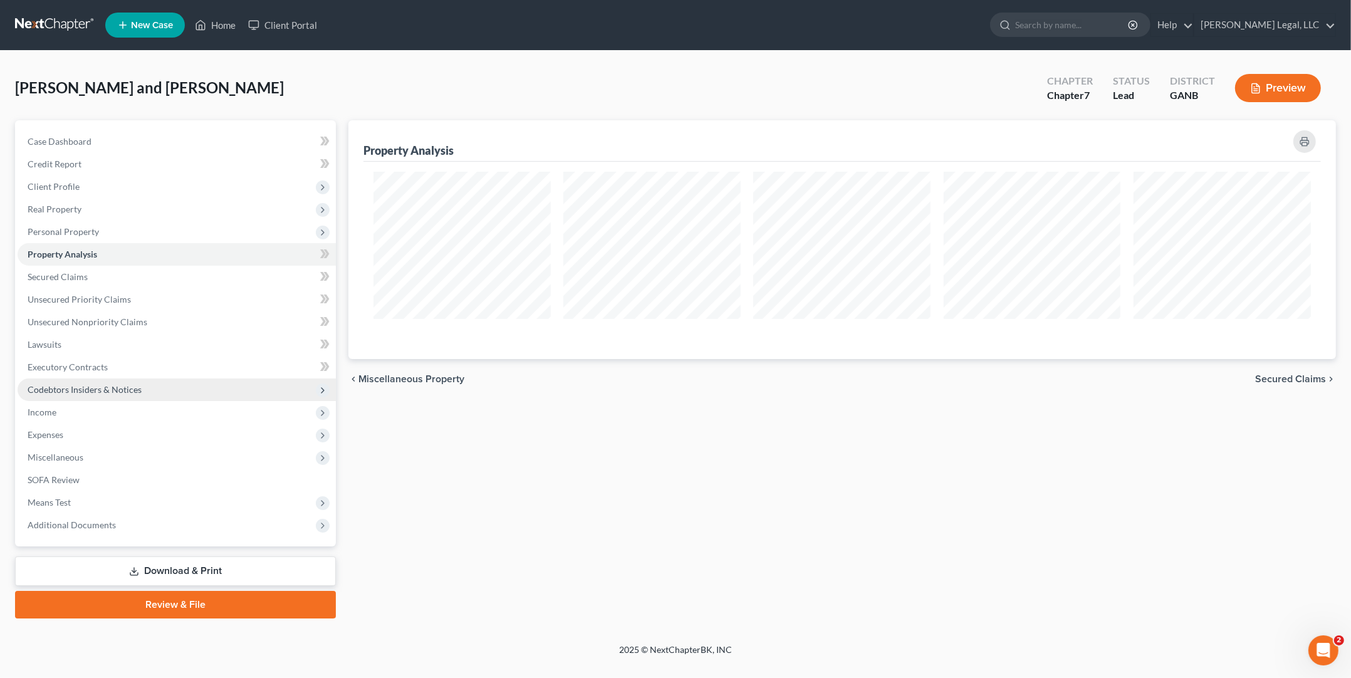
click at [99, 392] on span "Codebtors Insiders & Notices" at bounding box center [85, 389] width 114 height 11
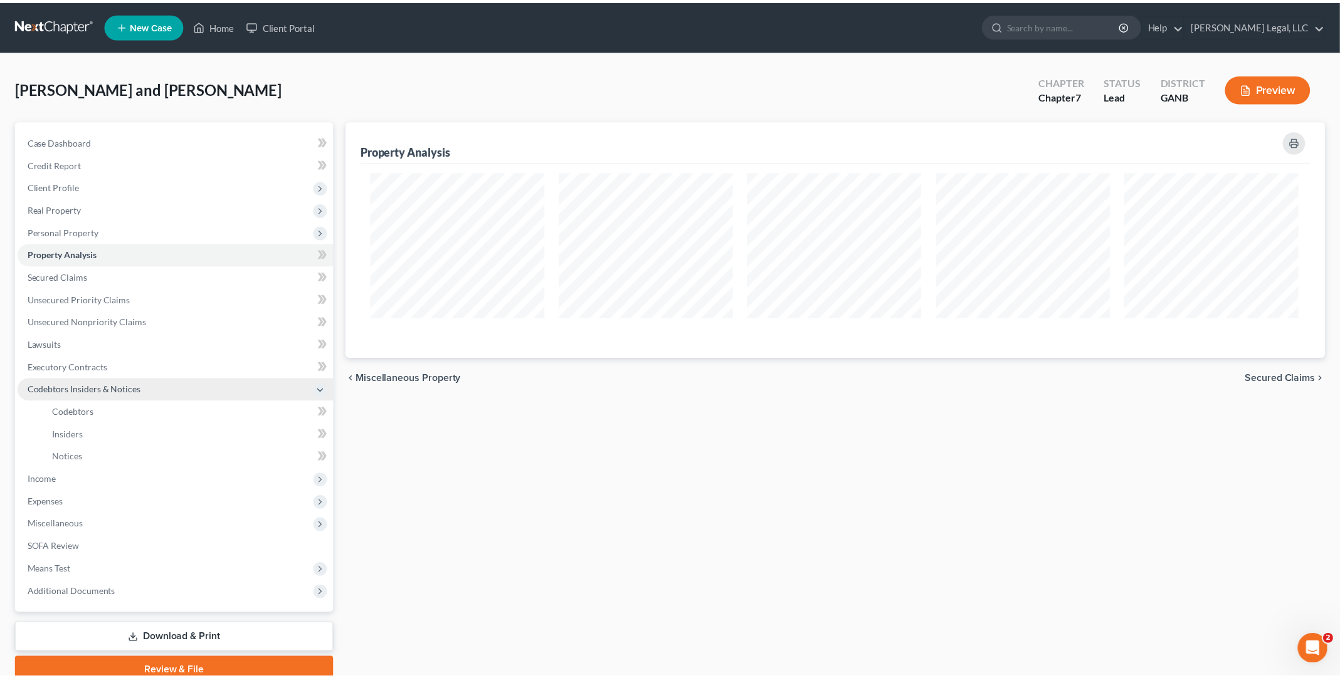
scroll to position [626602, 625860]
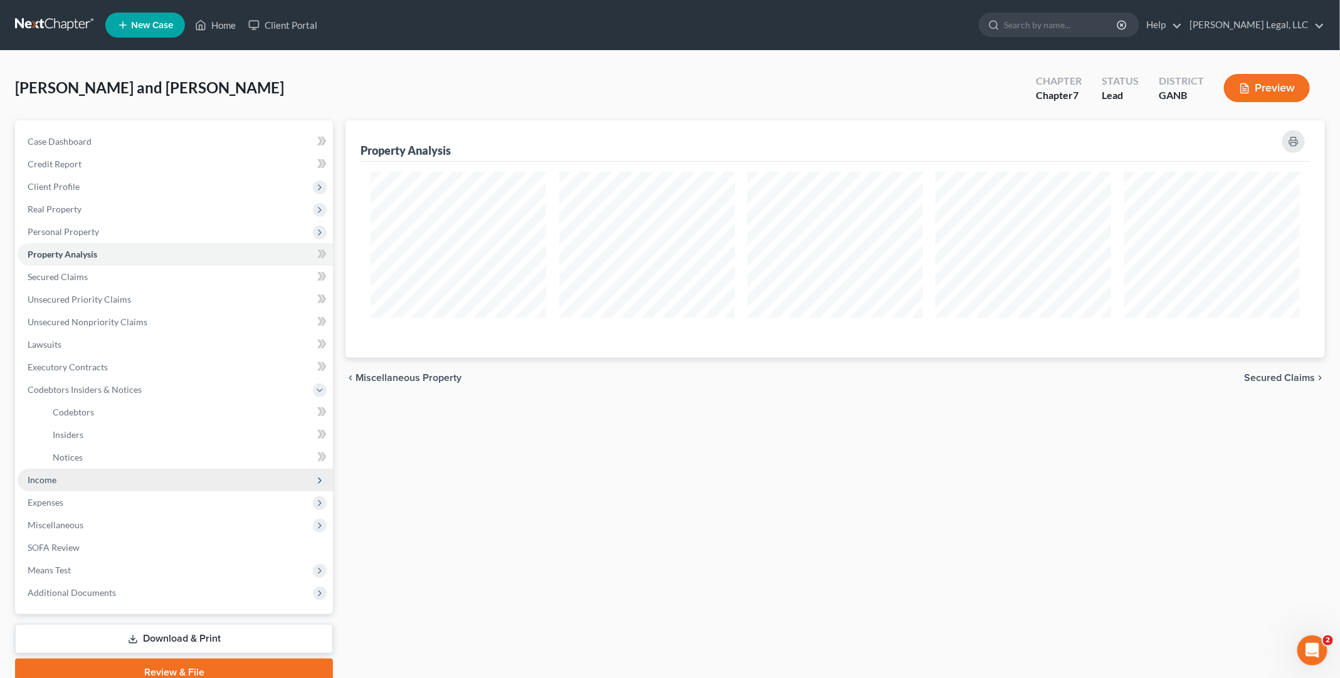
click at [68, 476] on span "Income" at bounding box center [175, 480] width 315 height 23
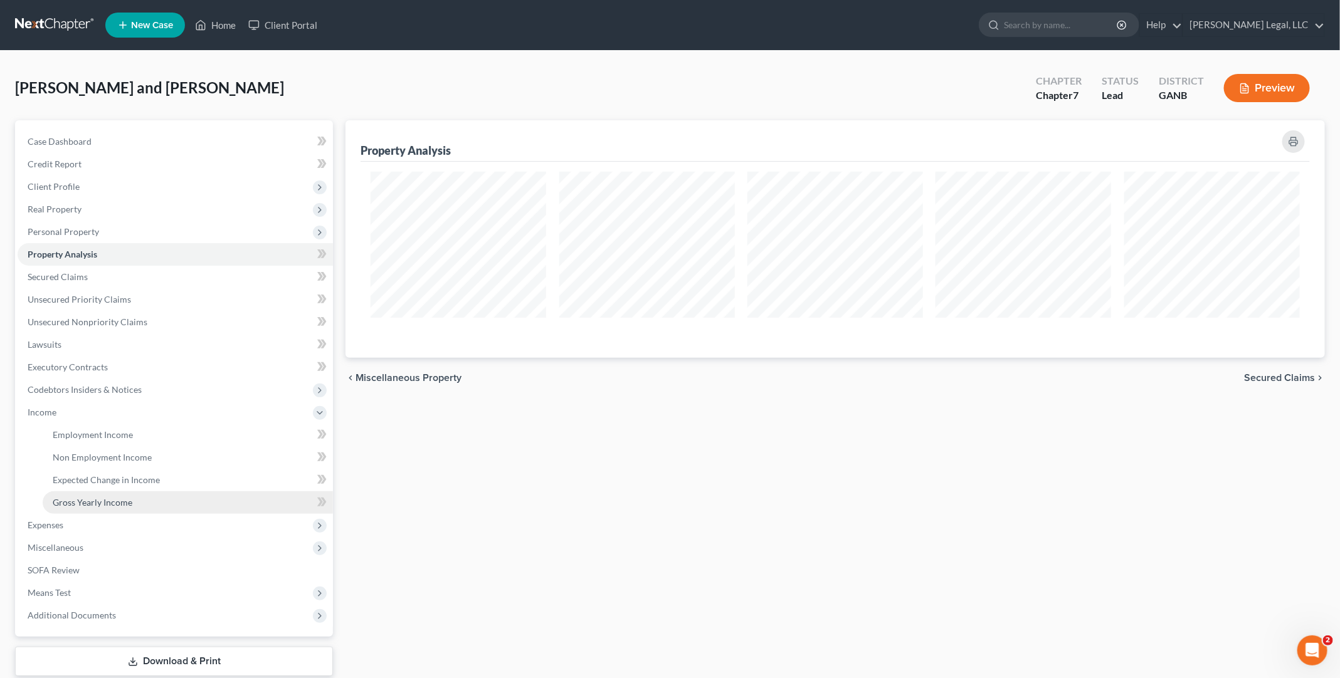
click at [69, 501] on span "Gross Yearly Income" at bounding box center [93, 502] width 80 height 11
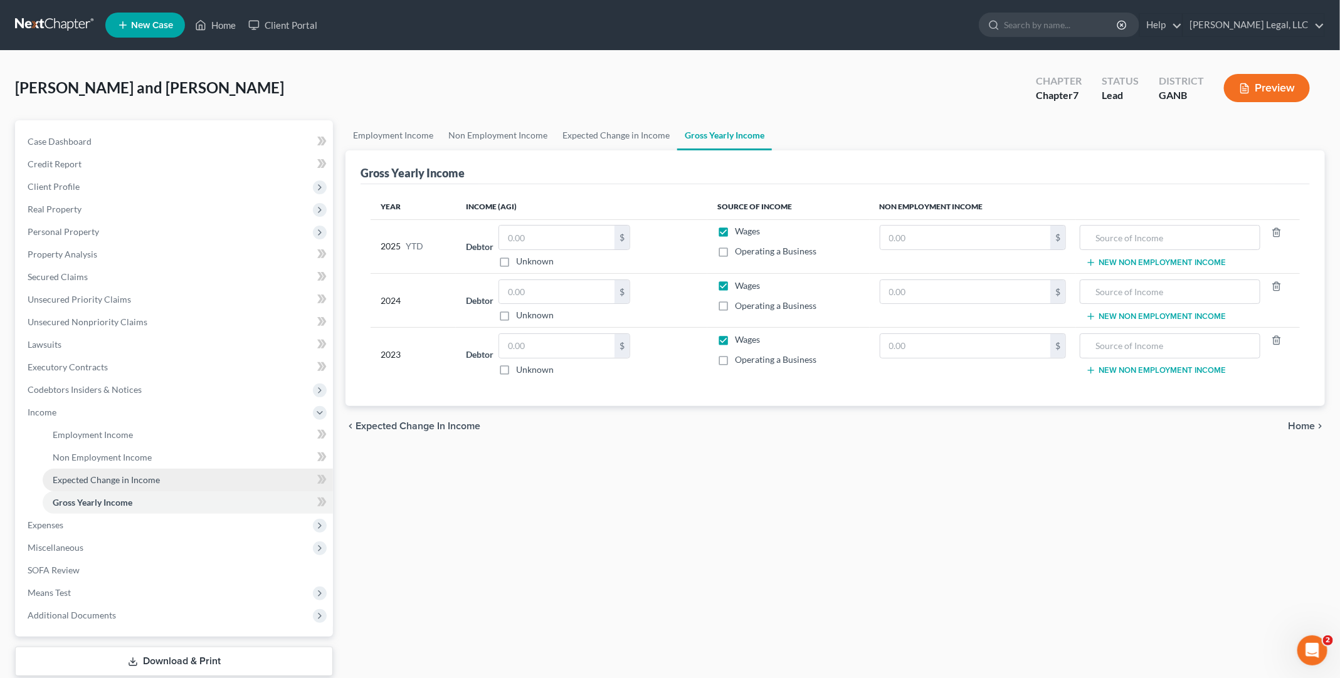
click at [73, 480] on span "Expected Change in Income" at bounding box center [106, 480] width 107 height 11
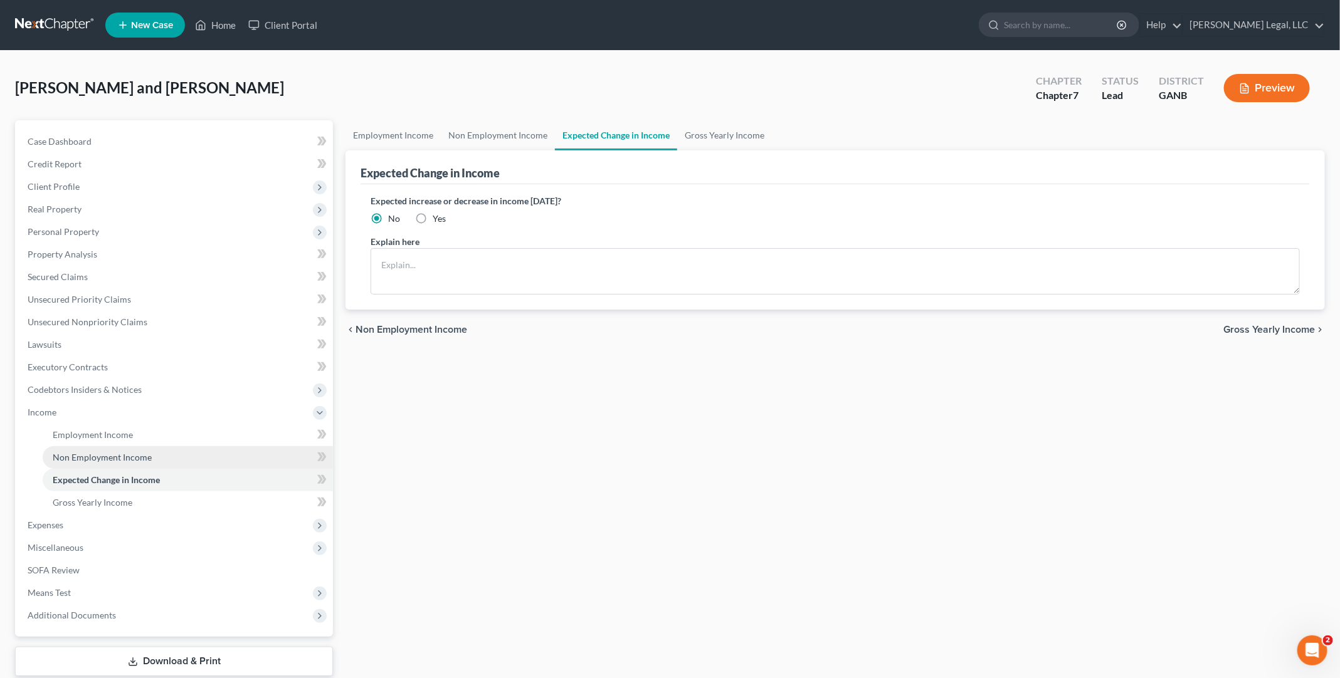
click at [78, 456] on span "Non Employment Income" at bounding box center [102, 457] width 99 height 11
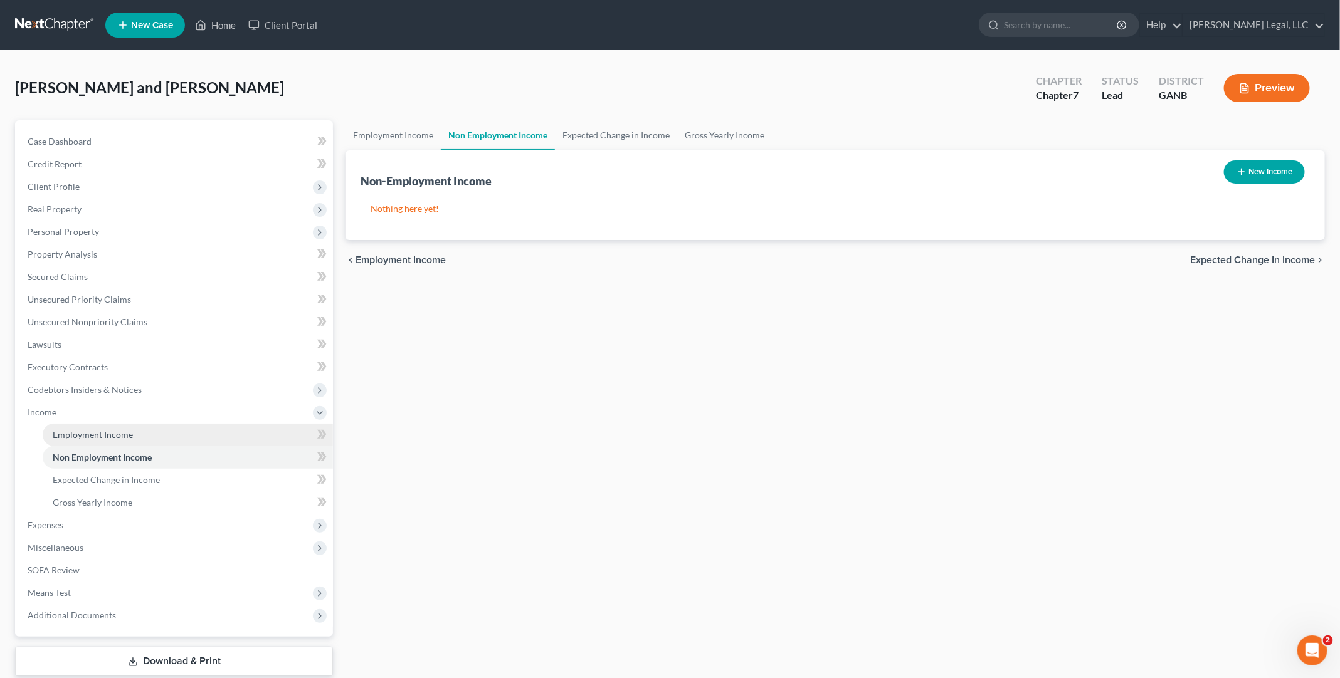
click at [81, 431] on span "Employment Income" at bounding box center [93, 434] width 80 height 11
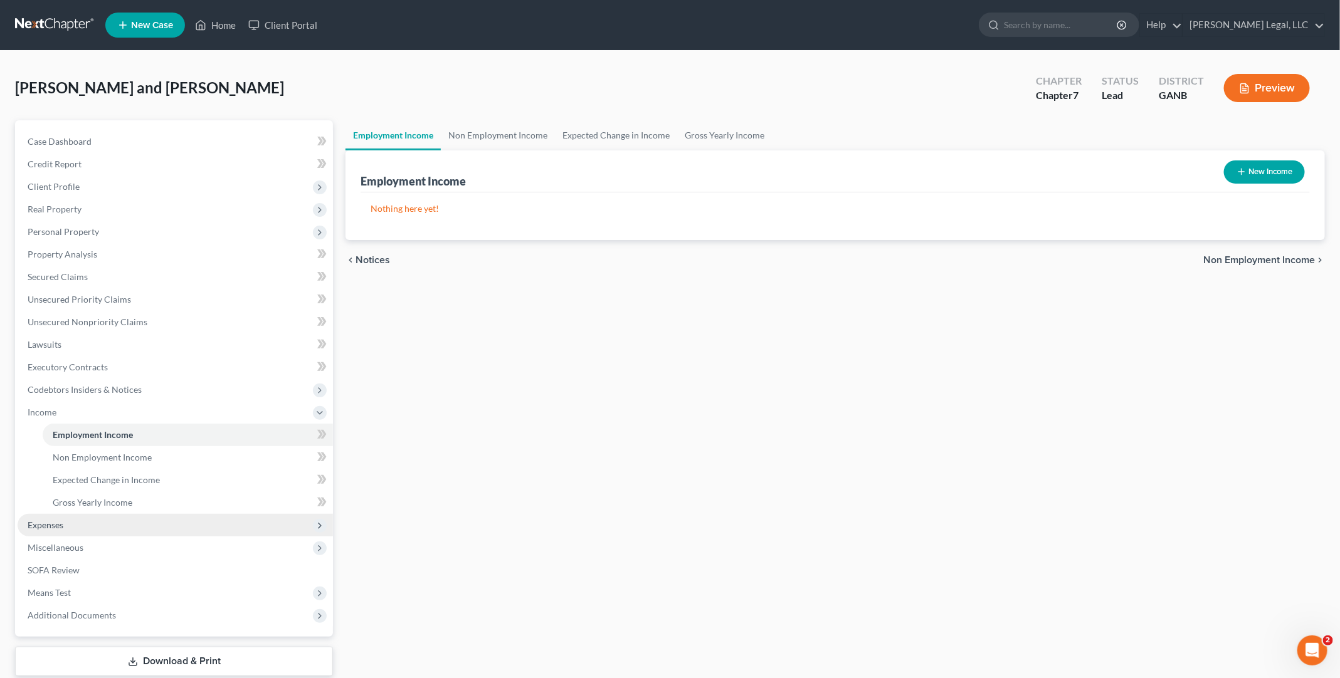
click at [68, 520] on span "Expenses" at bounding box center [175, 525] width 315 height 23
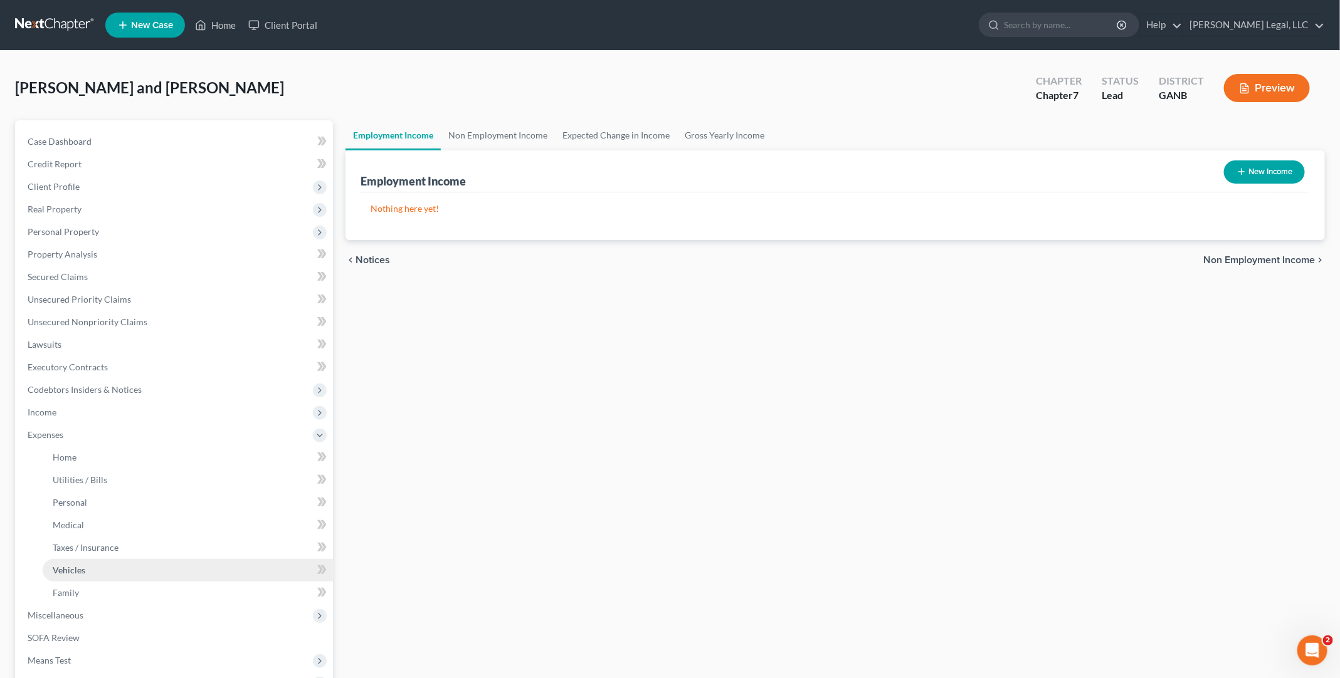
scroll to position [145, 0]
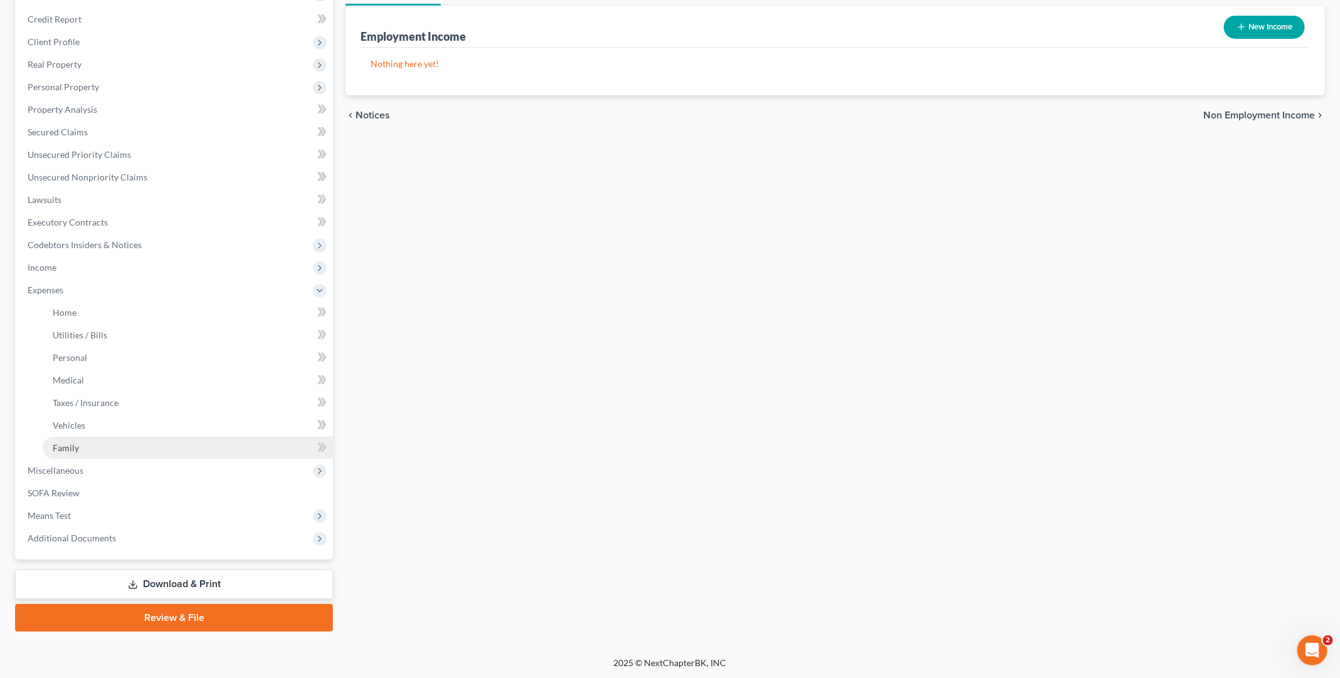
click at [77, 443] on span "Family" at bounding box center [66, 448] width 26 height 11
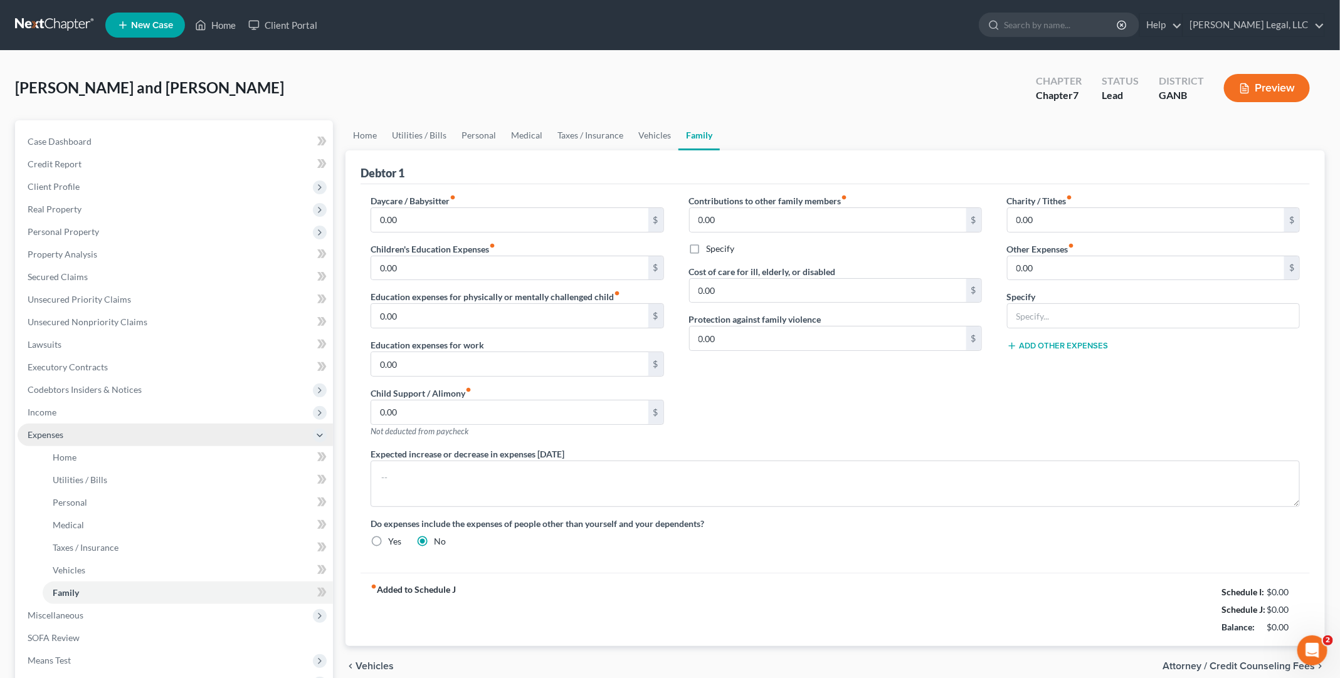
click at [78, 443] on span "Expenses" at bounding box center [175, 435] width 315 height 23
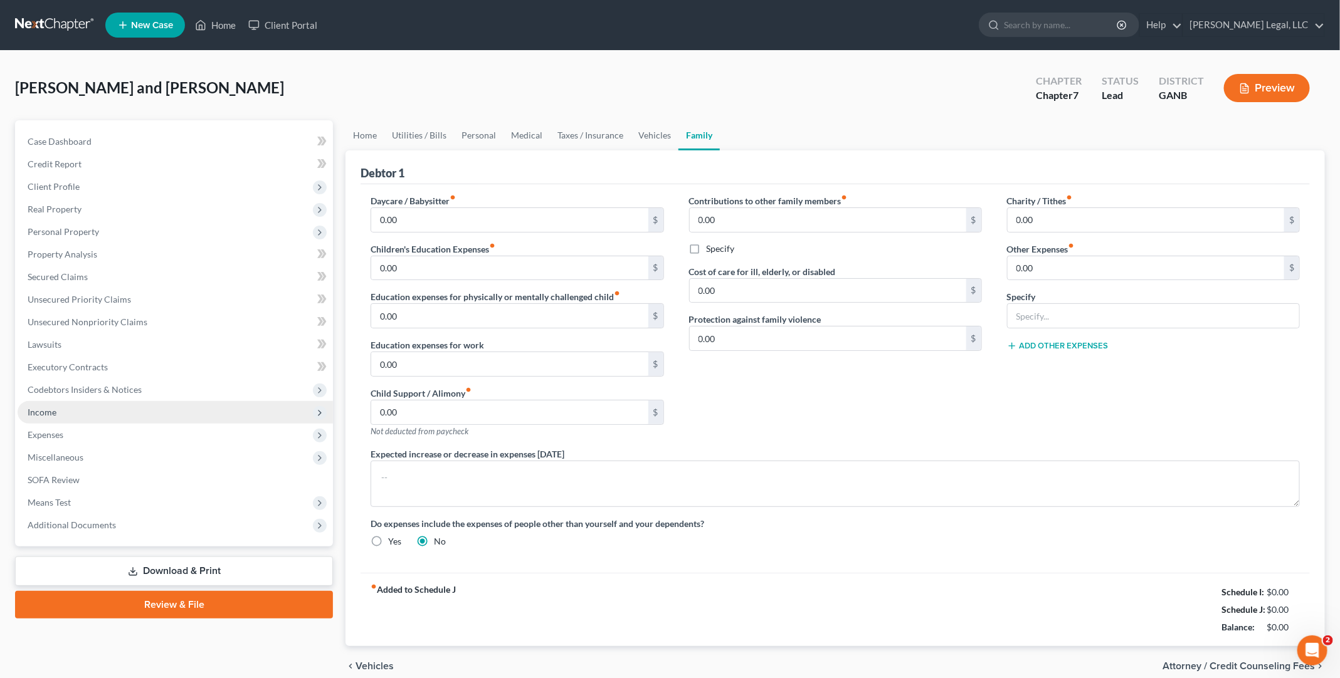
click at [88, 412] on span "Income" at bounding box center [175, 412] width 315 height 23
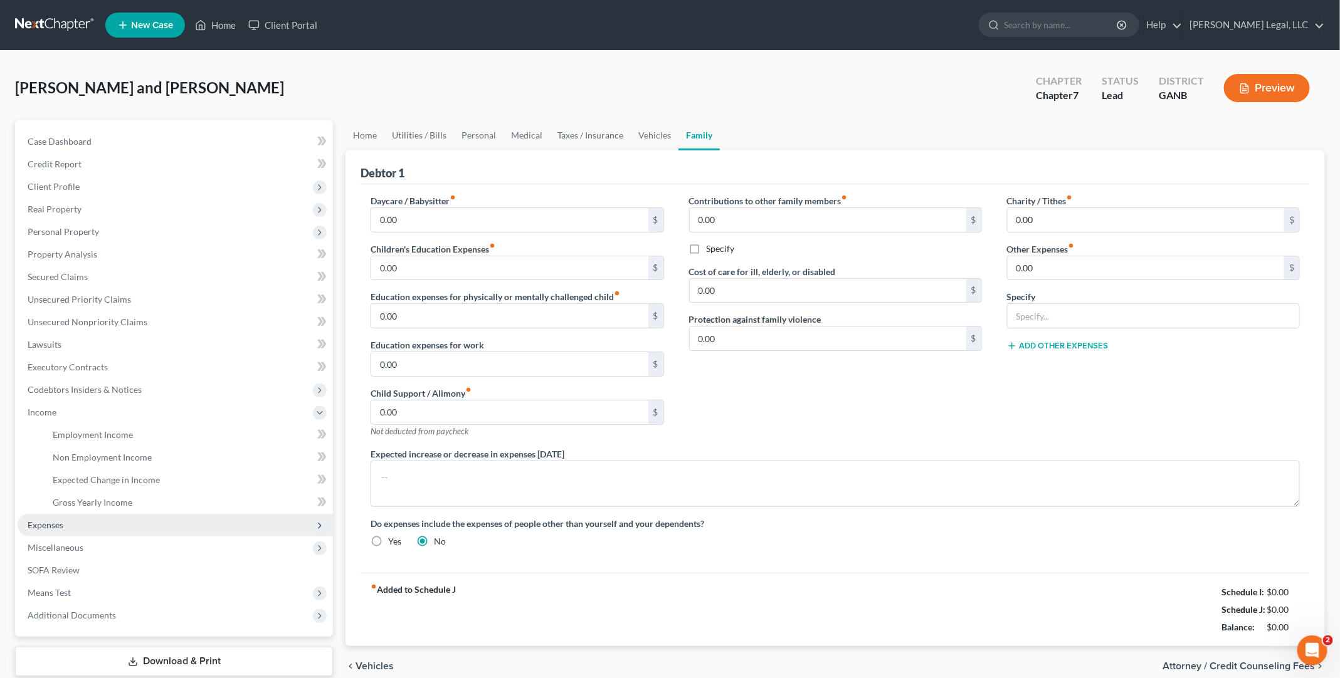
scroll to position [76, 0]
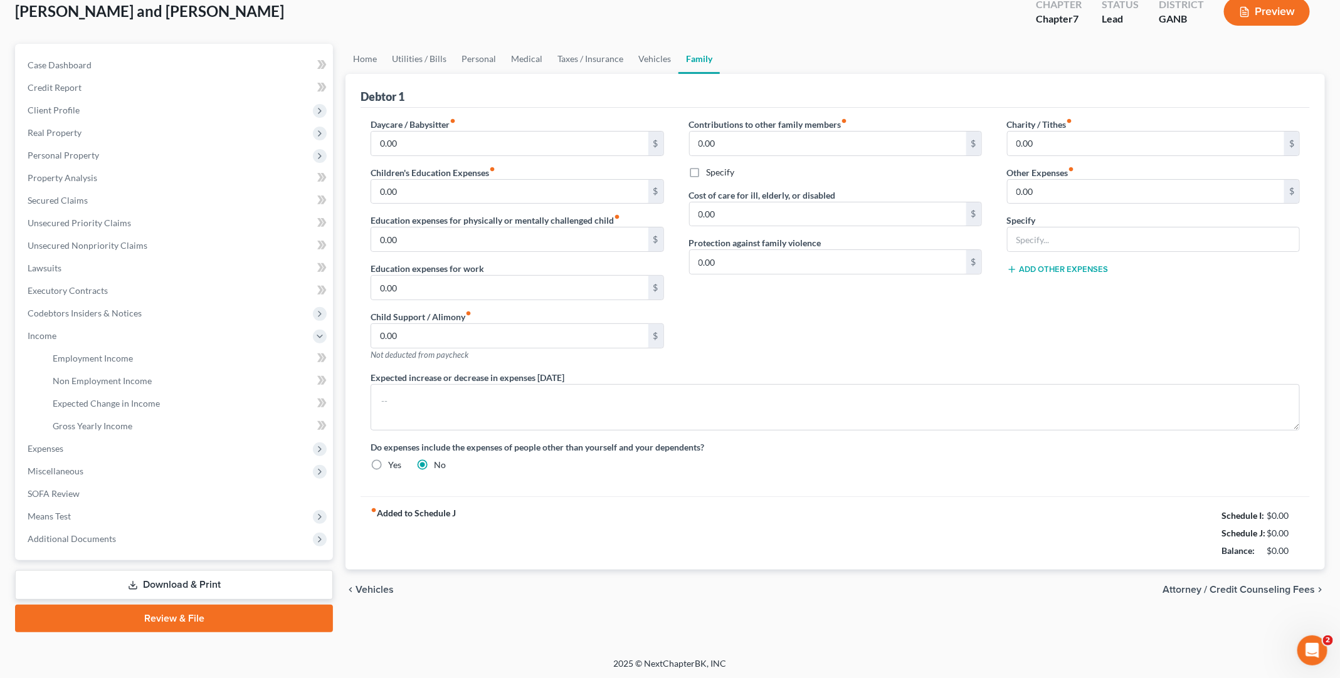
click at [221, 580] on link "Download & Print" at bounding box center [174, 584] width 318 height 29
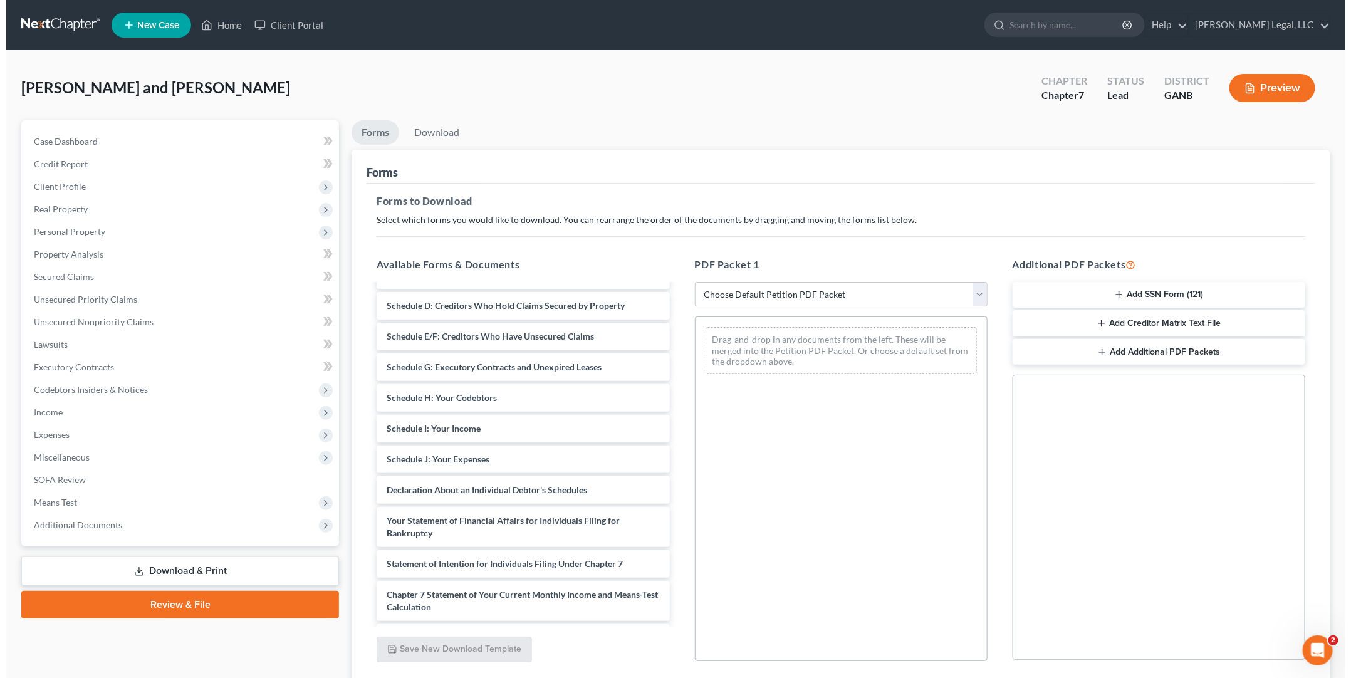
scroll to position [157, 0]
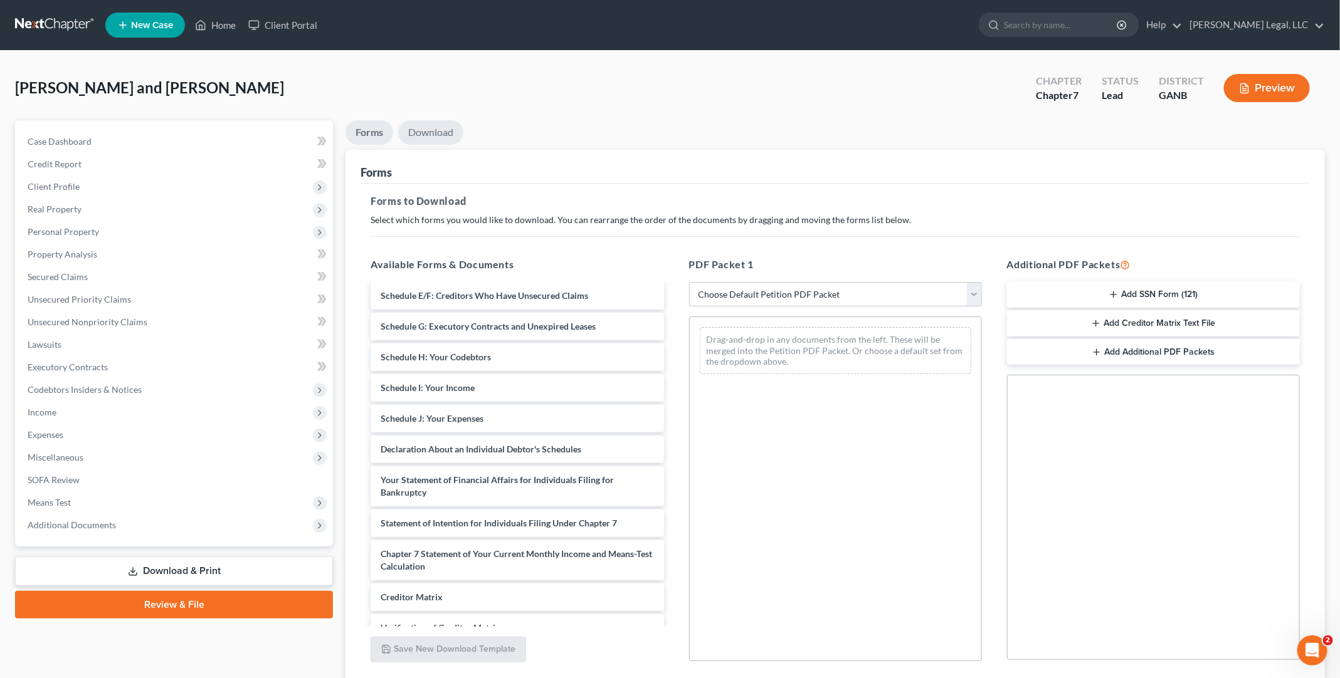
click at [406, 129] on link "Download" at bounding box center [430, 132] width 65 height 24
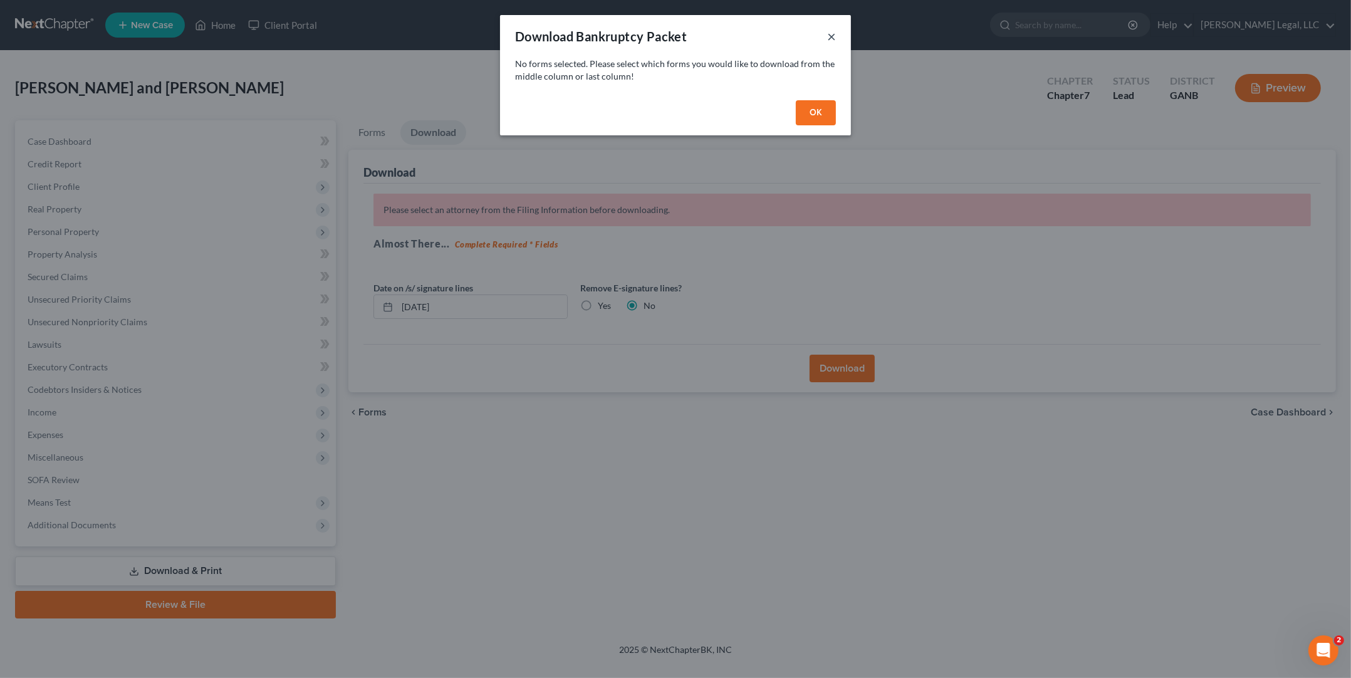
click at [835, 34] on button "×" at bounding box center [831, 36] width 9 height 15
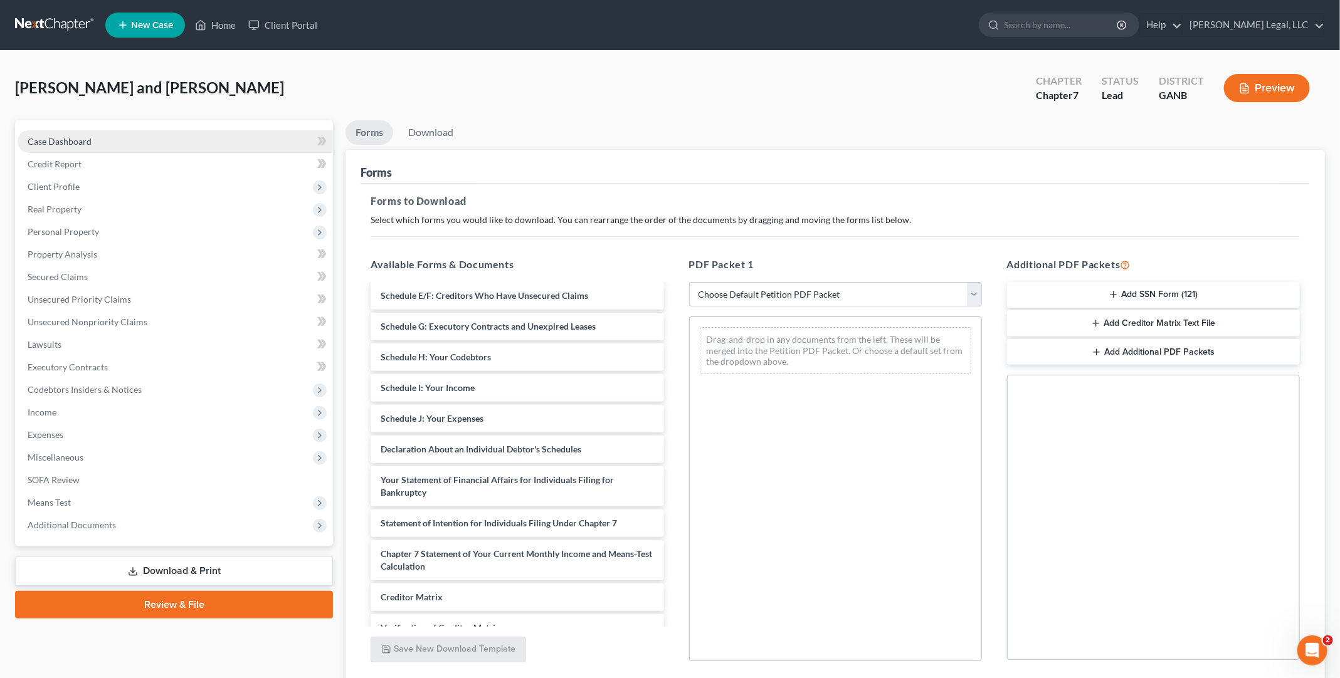
click at [85, 143] on span "Case Dashboard" at bounding box center [60, 141] width 64 height 11
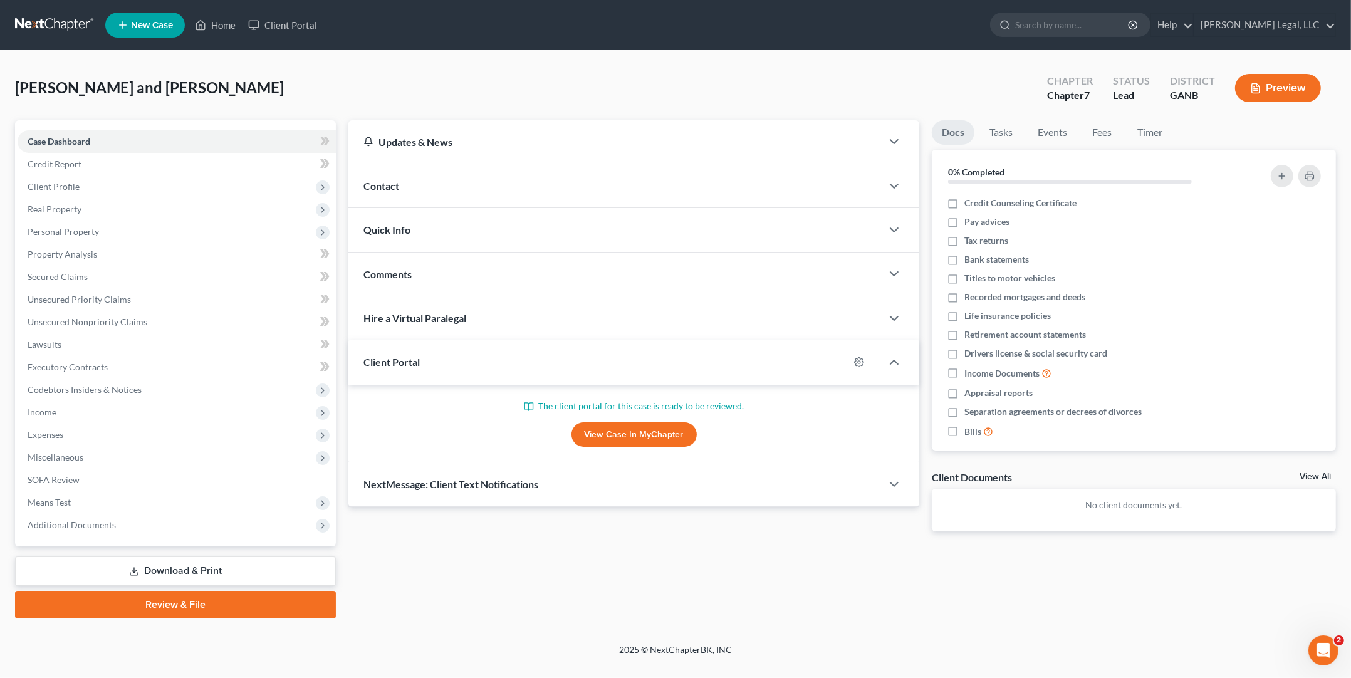
click at [613, 428] on link "View Case in MyChapter" at bounding box center [634, 434] width 125 height 25
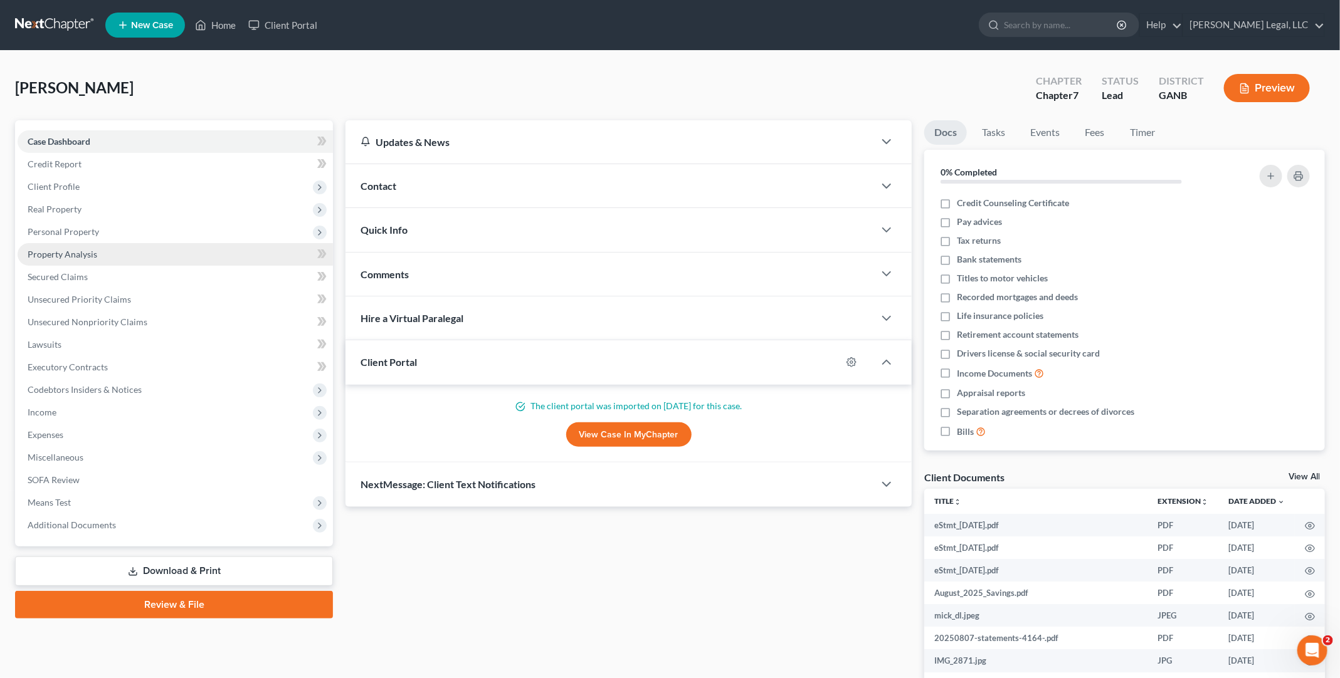
click at [113, 257] on link "Property Analysis" at bounding box center [175, 254] width 315 height 23
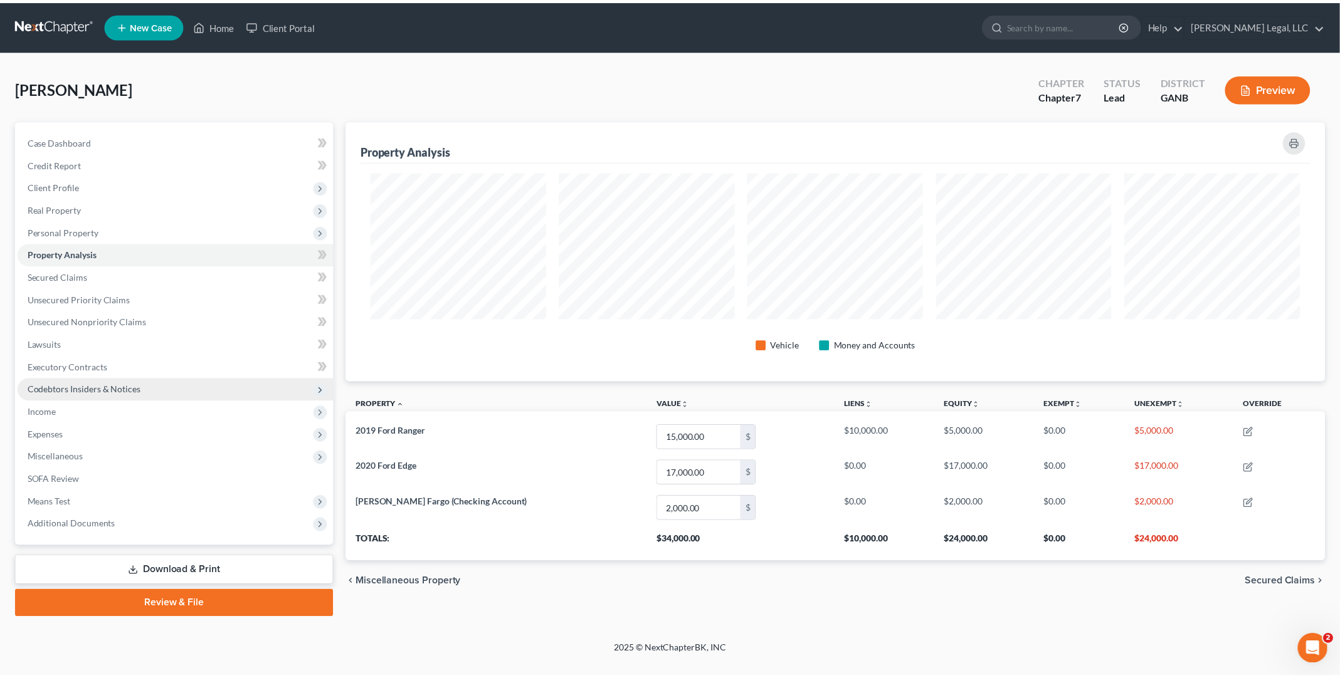
scroll to position [261, 988]
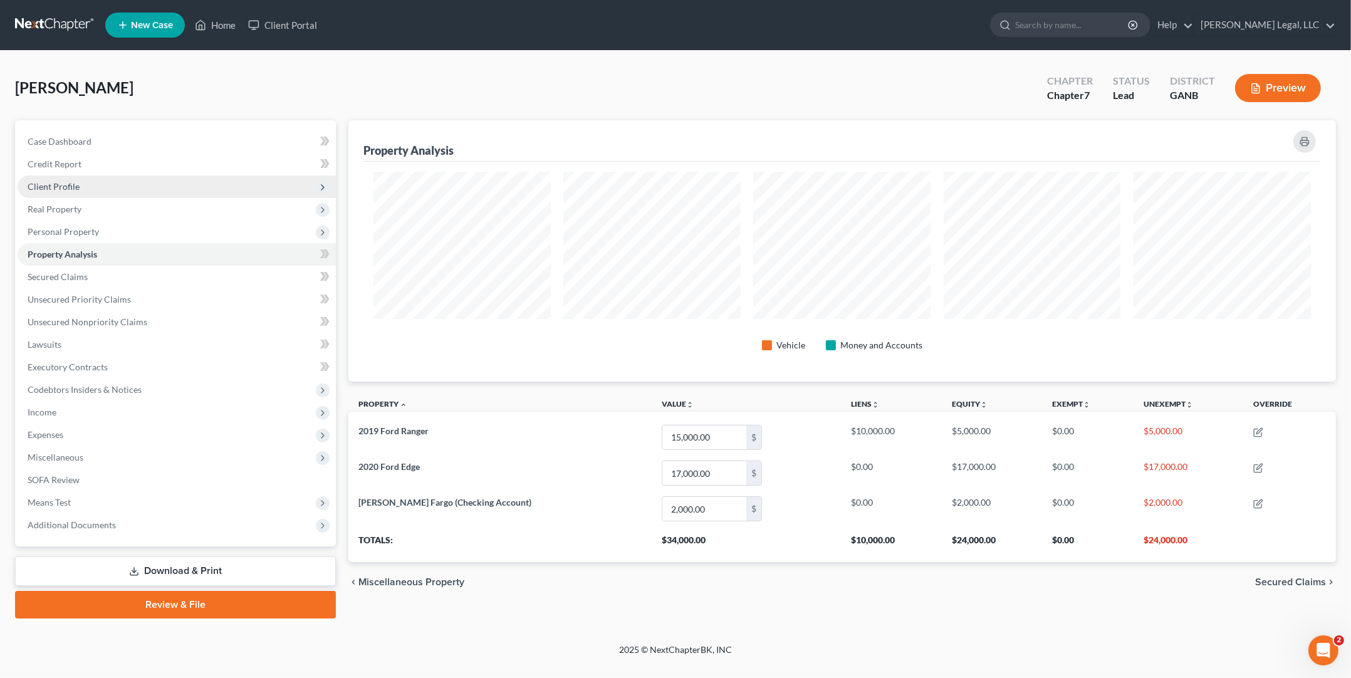
click at [83, 181] on span "Client Profile" at bounding box center [177, 187] width 318 height 23
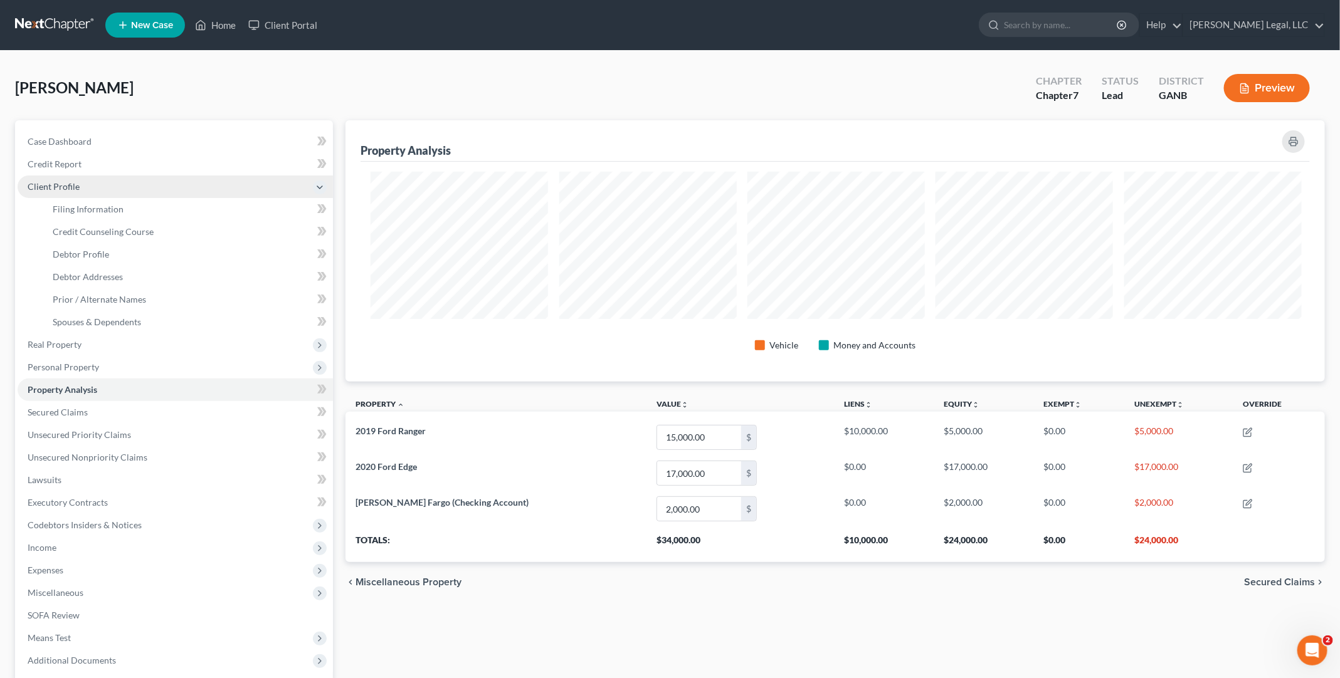
scroll to position [626580, 625860]
click at [110, 208] on span "Filing Information" at bounding box center [88, 209] width 71 height 11
select select "1"
select select "0"
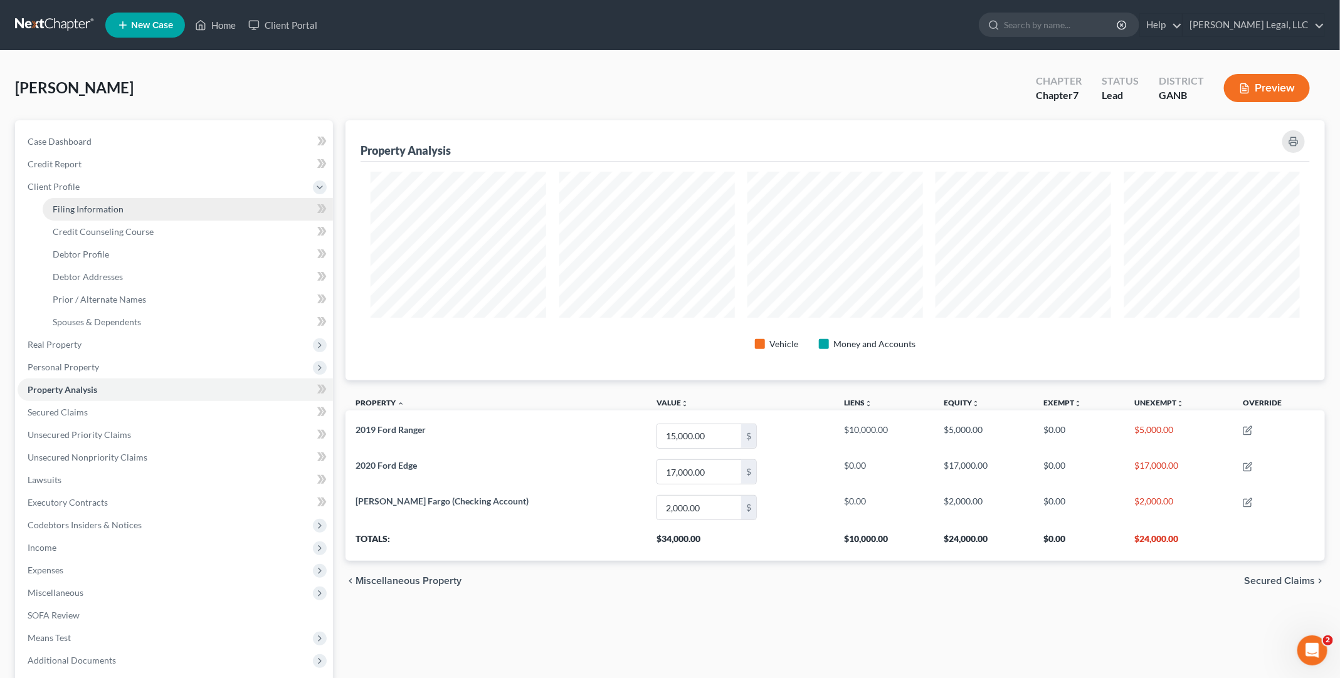
select select "10"
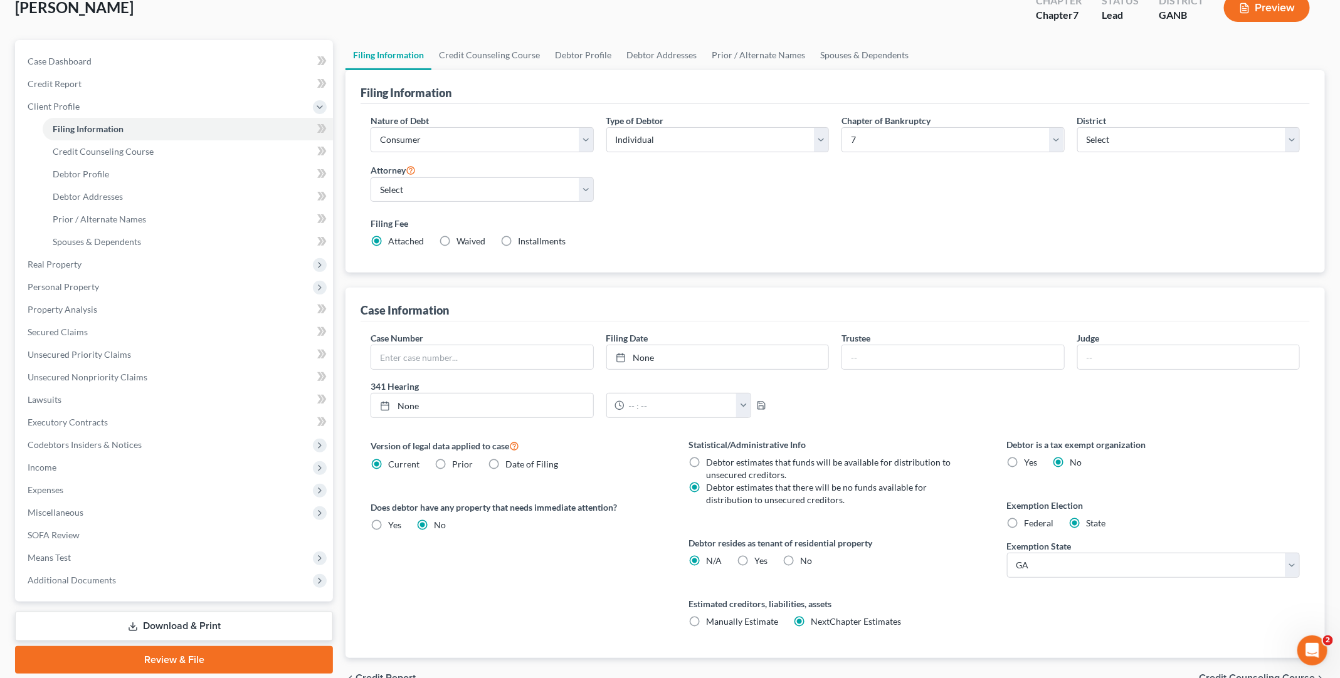
scroll to position [148, 0]
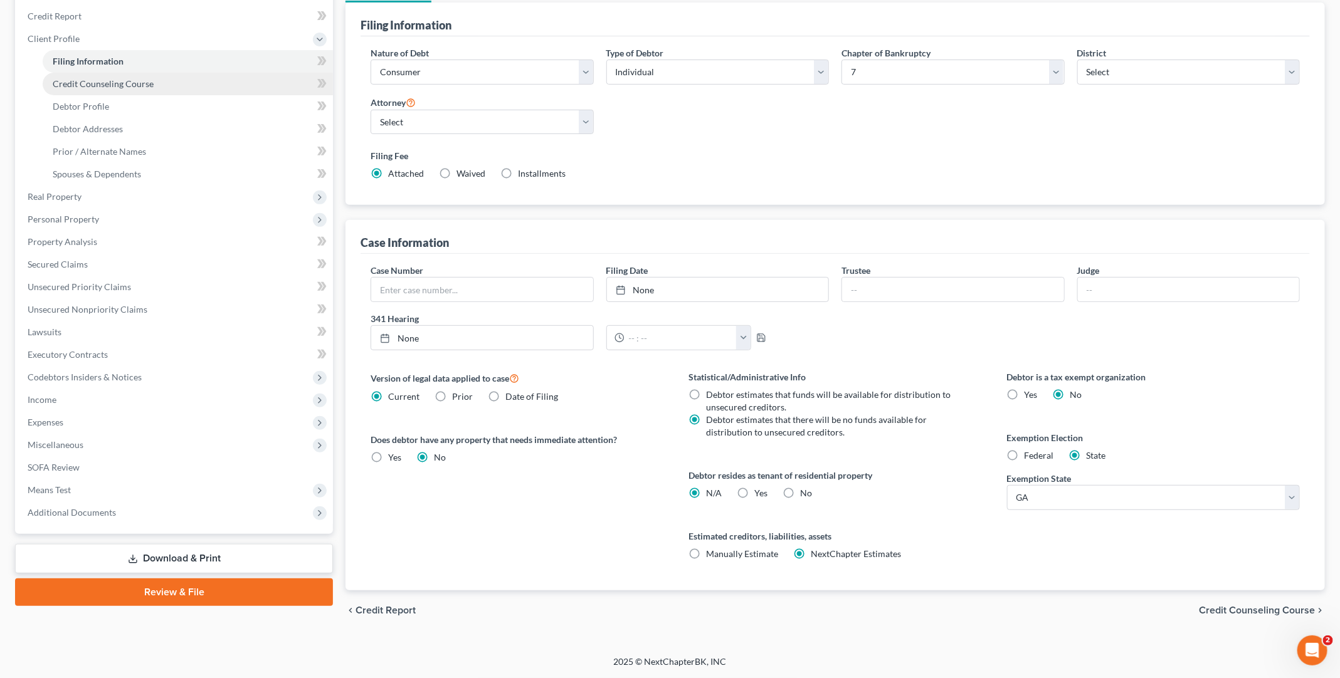
click at [117, 81] on span "Credit Counseling Course" at bounding box center [103, 83] width 101 height 11
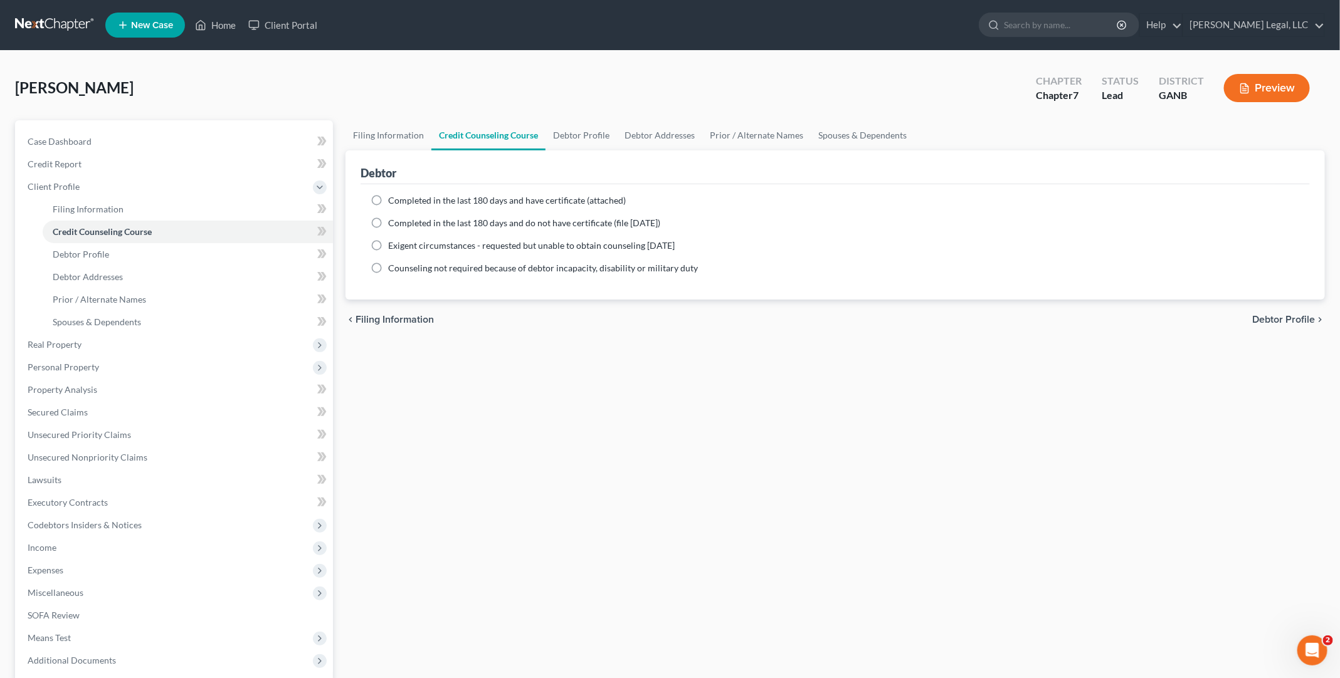
click at [521, 105] on div "[PERSON_NAME] Upgraded Chapter Chapter 7 Status Lead District GANB Preview" at bounding box center [669, 93] width 1309 height 55
click at [83, 351] on span "Real Property" at bounding box center [175, 344] width 315 height 23
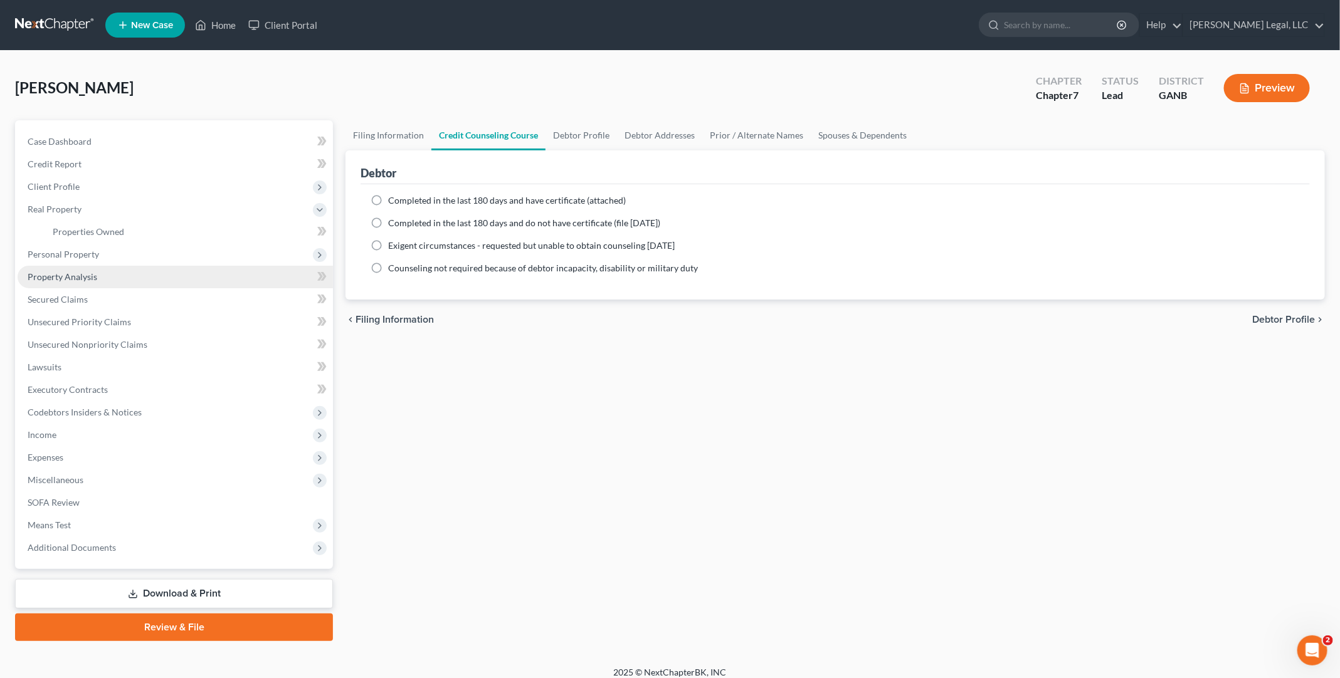
click at [74, 268] on link "Property Analysis" at bounding box center [175, 277] width 315 height 23
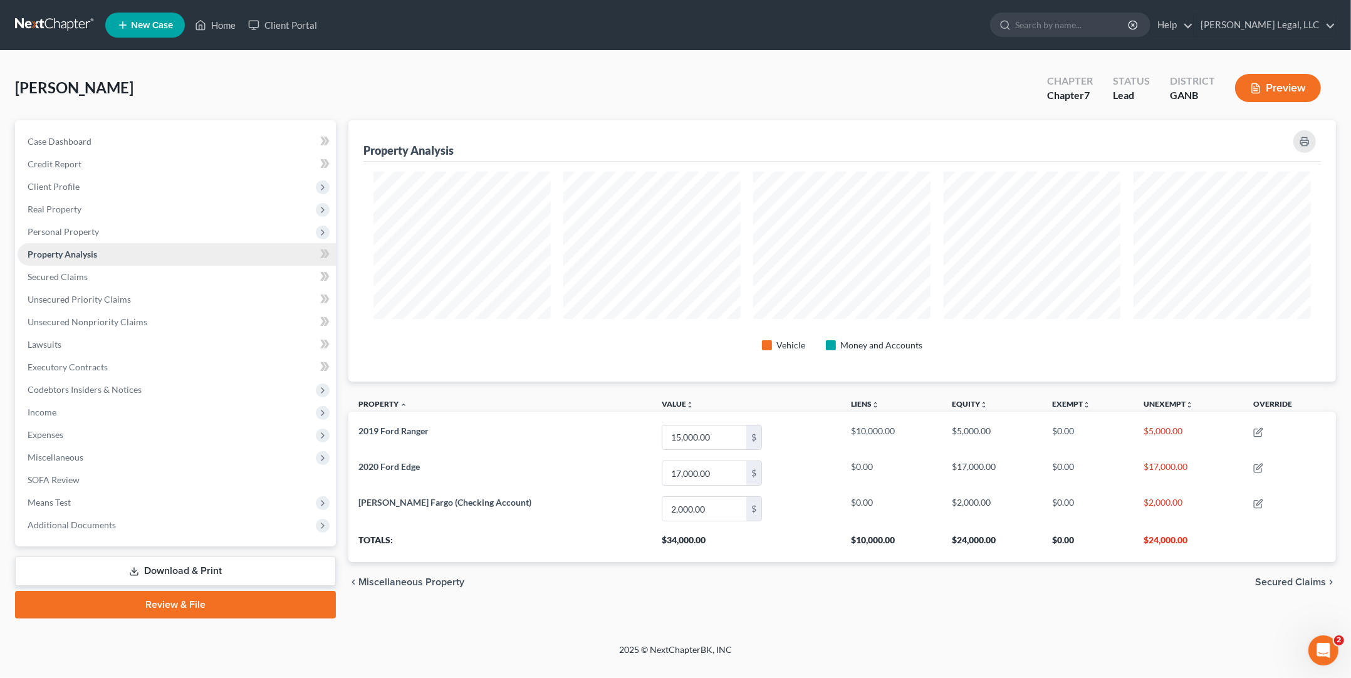
scroll to position [261, 988]
